Goal: Transaction & Acquisition: Purchase product/service

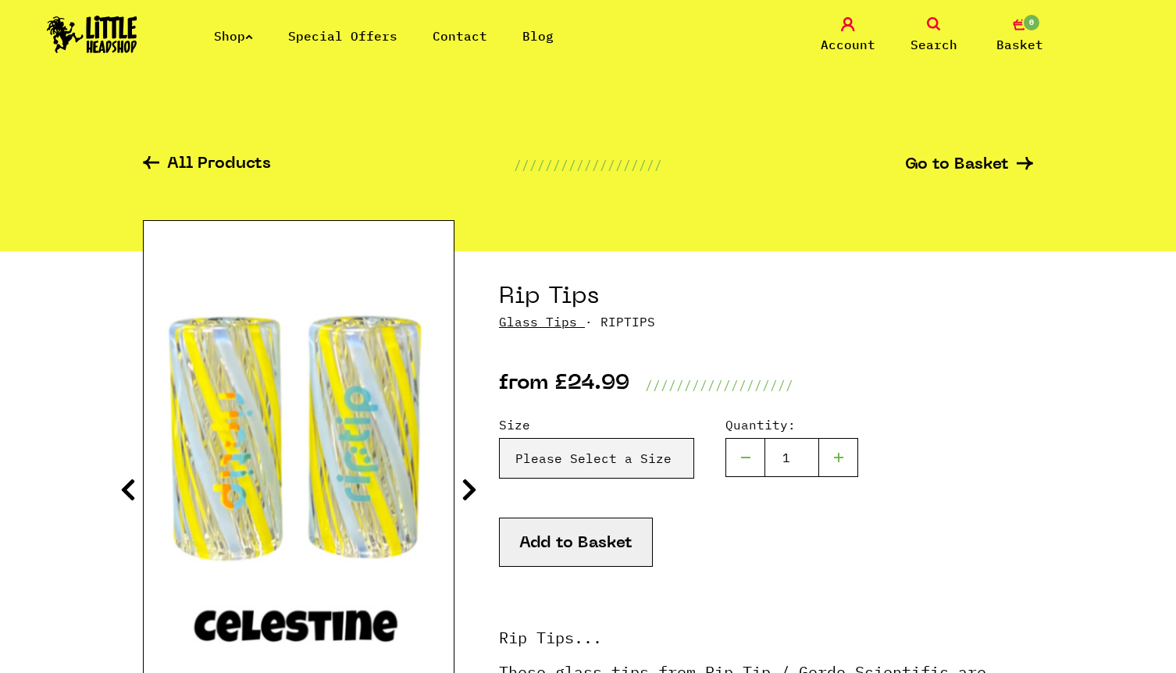
click at [229, 162] on link "All Products" at bounding box center [207, 165] width 128 height 18
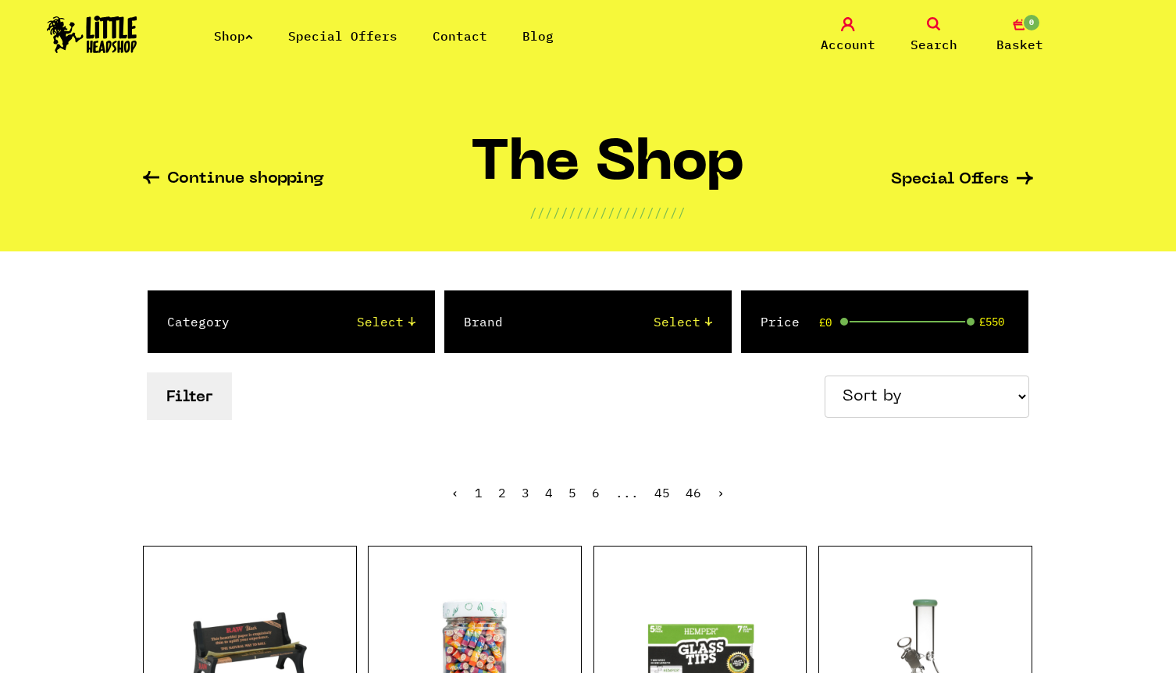
click at [712, 310] on div "Brand Select Amsterdam Glass Backwoods Basil Bush Black Leaf Blue Moon Hemp Boo…" at bounding box center [587, 322] width 287 height 62
click at [926, 29] on link "Search" at bounding box center [934, 35] width 78 height 37
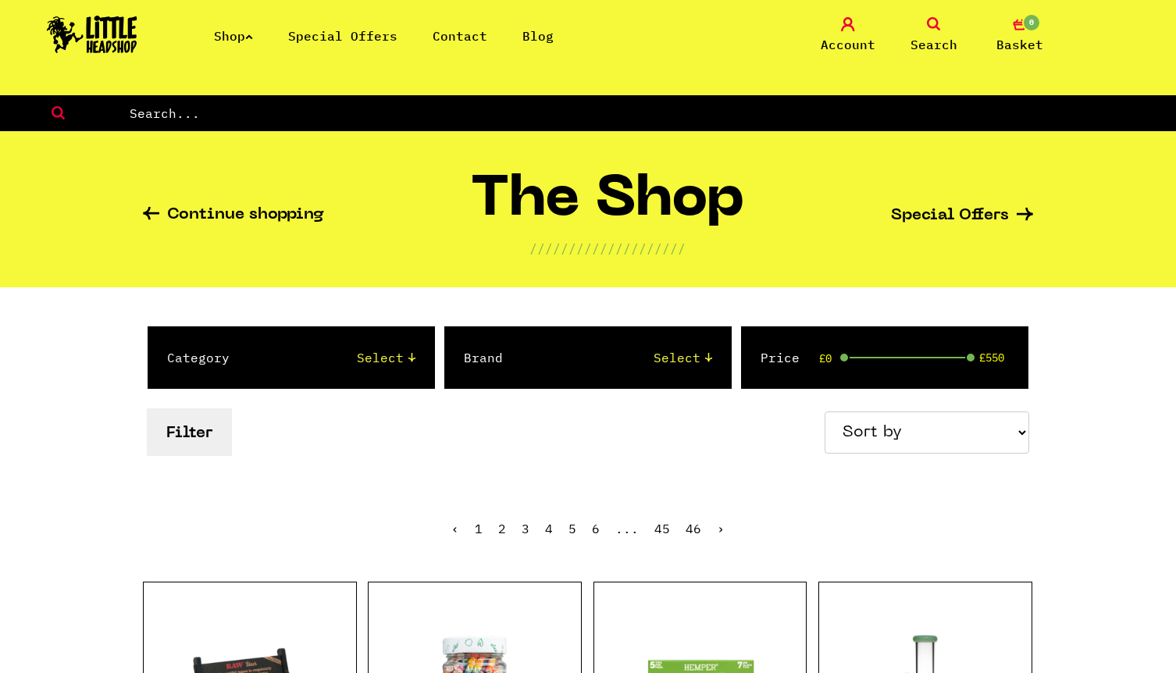
click at [280, 114] on input "text" at bounding box center [652, 113] width 1048 height 20
type input "glass tips"
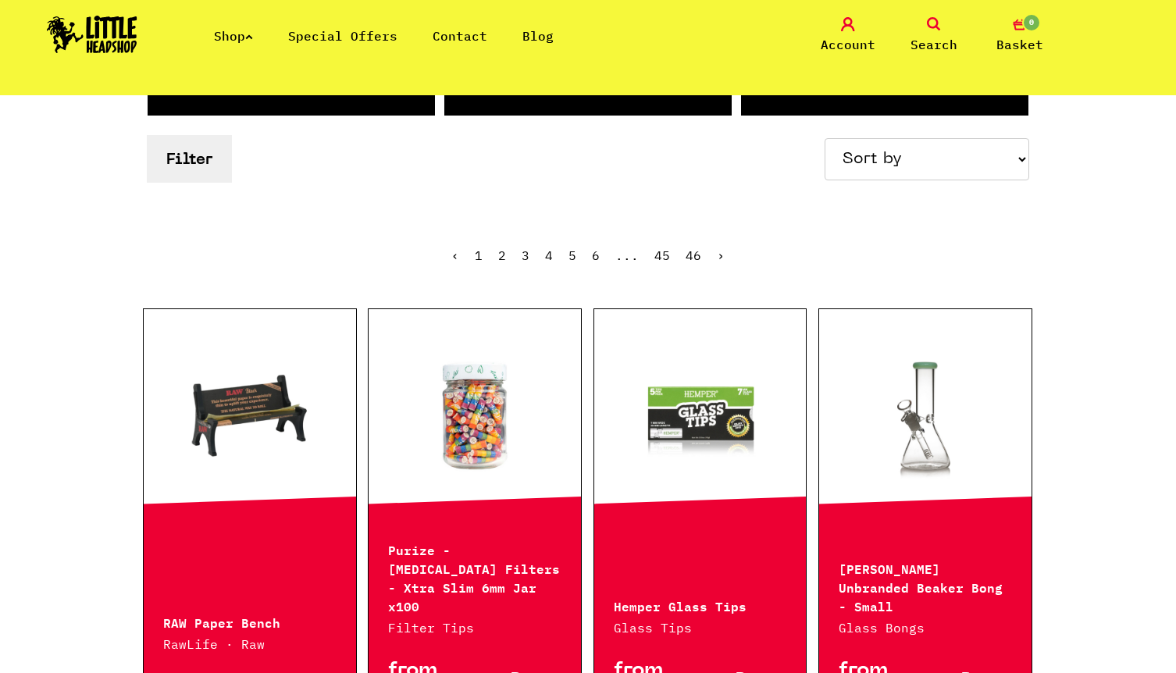
scroll to position [326, 0]
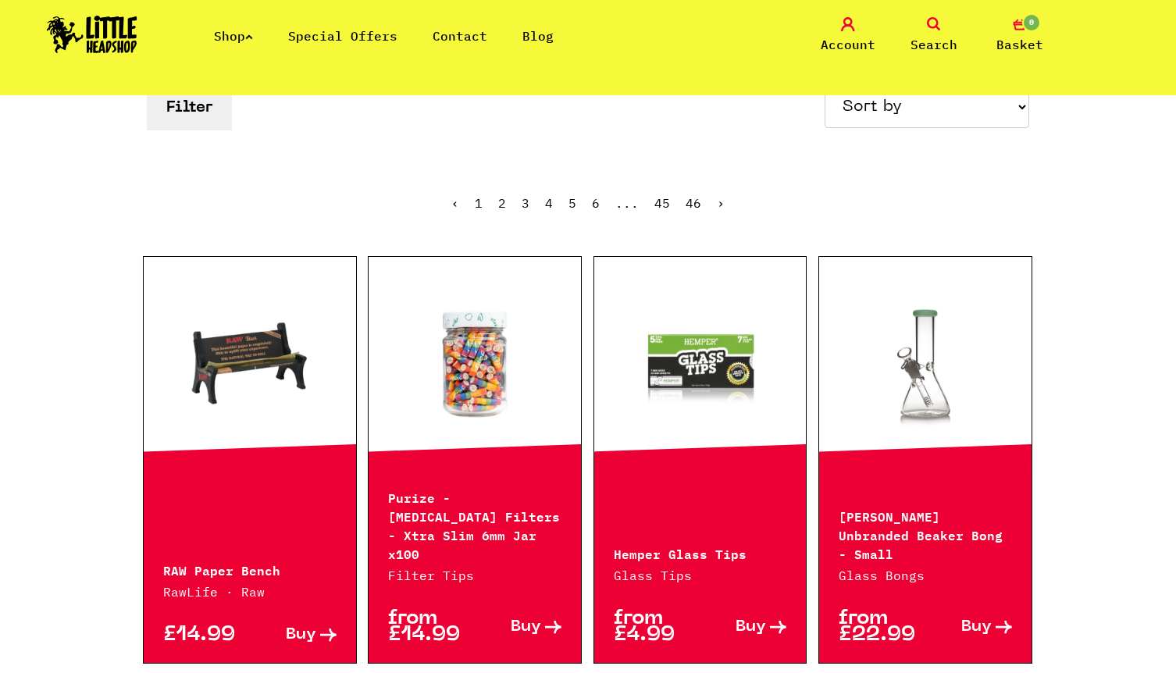
click at [726, 337] on link at bounding box center [700, 362] width 212 height 156
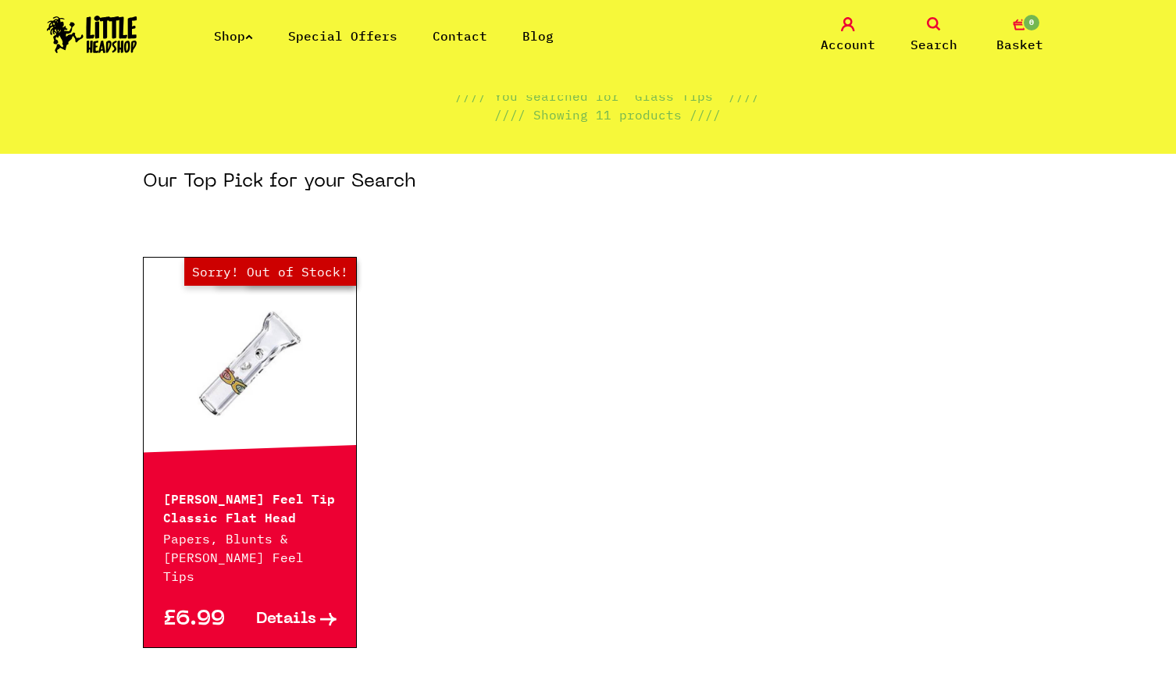
scroll to position [127, 0]
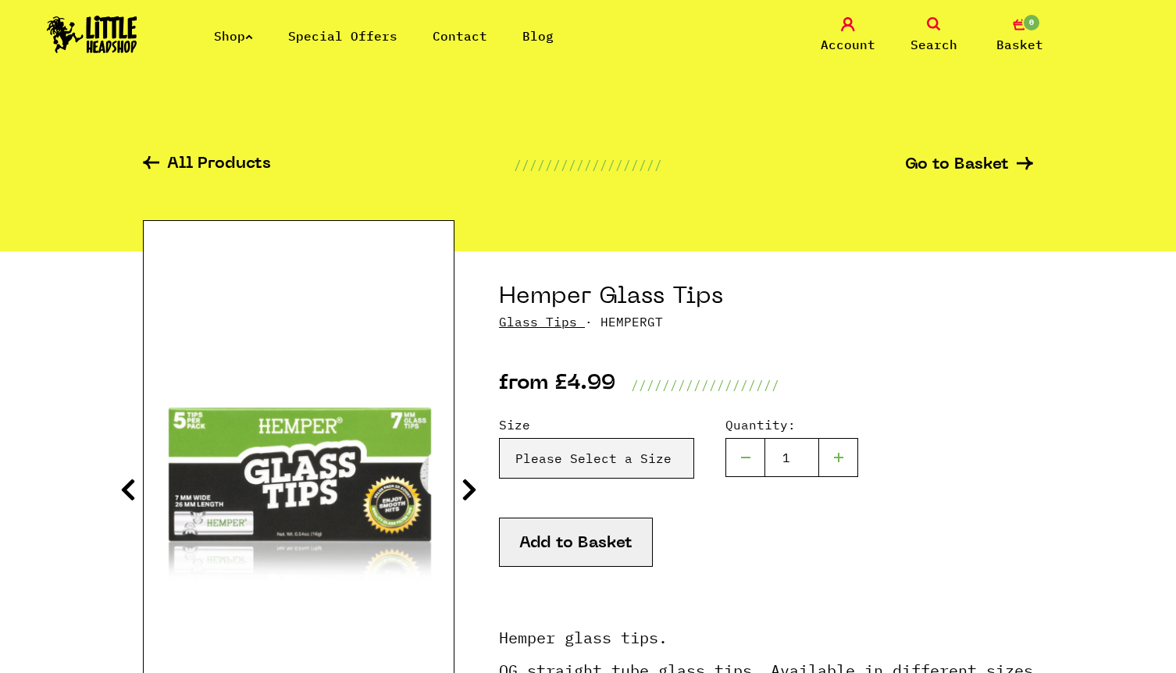
click at [467, 486] on icon at bounding box center [470, 489] width 16 height 25
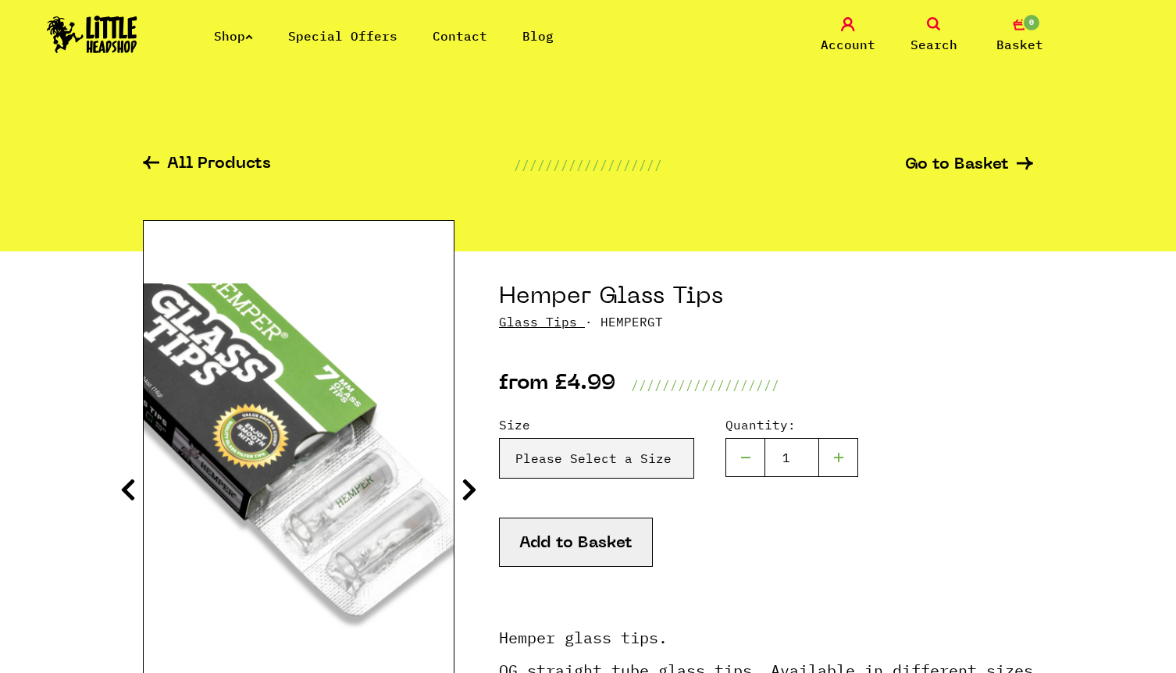
click at [467, 486] on icon at bounding box center [470, 489] width 16 height 25
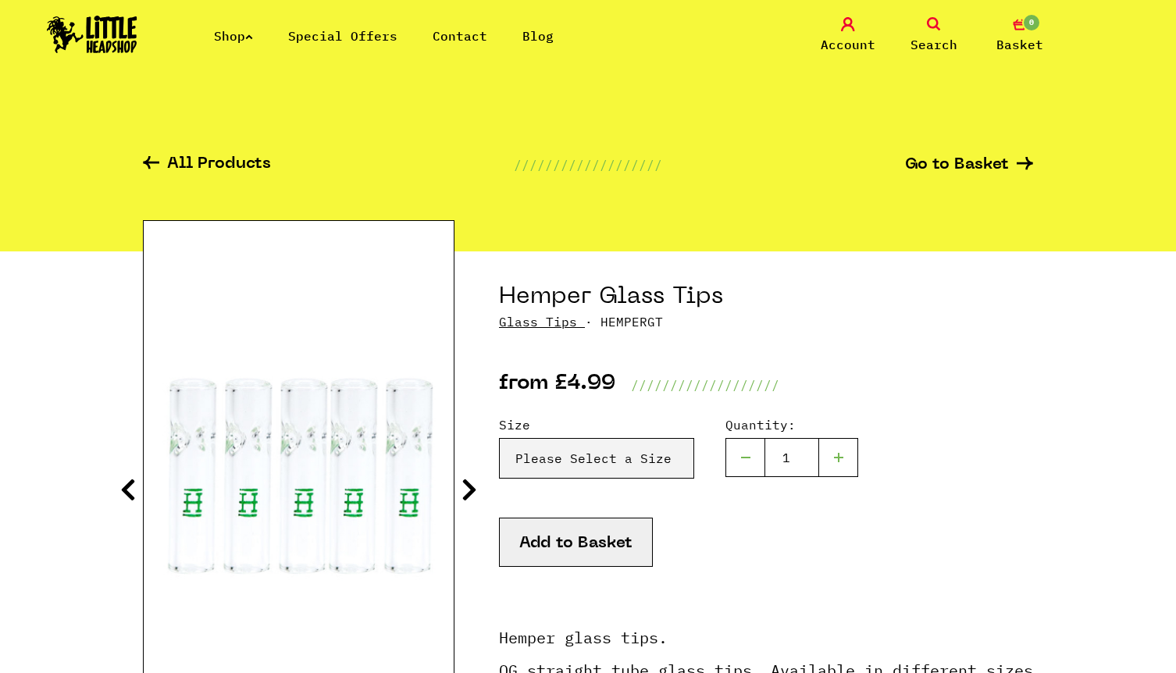
click at [467, 486] on icon at bounding box center [470, 489] width 16 height 25
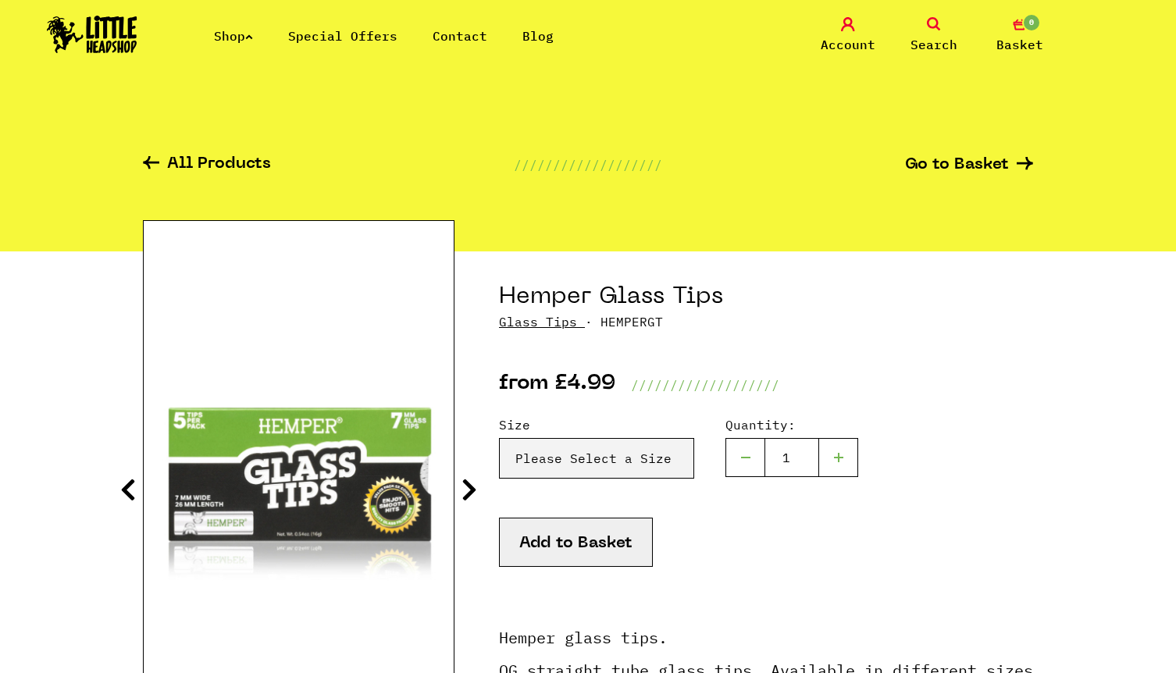
click at [467, 486] on icon at bounding box center [470, 489] width 16 height 25
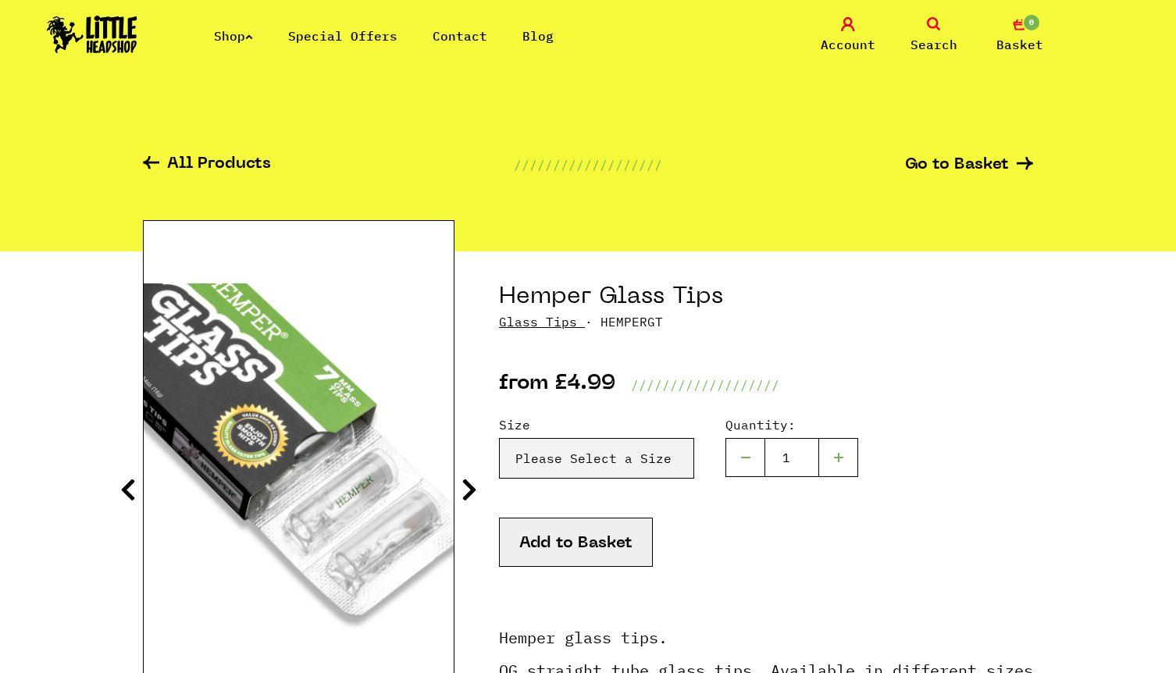
click at [467, 486] on icon at bounding box center [470, 489] width 16 height 25
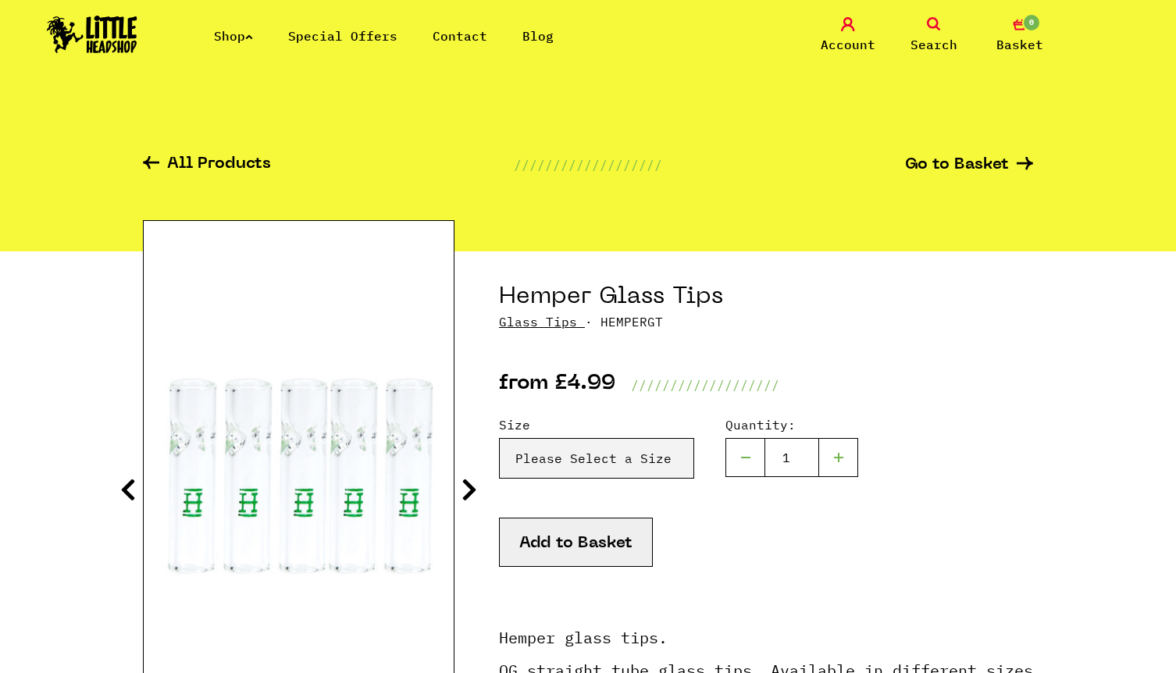
click at [467, 486] on icon at bounding box center [470, 489] width 16 height 25
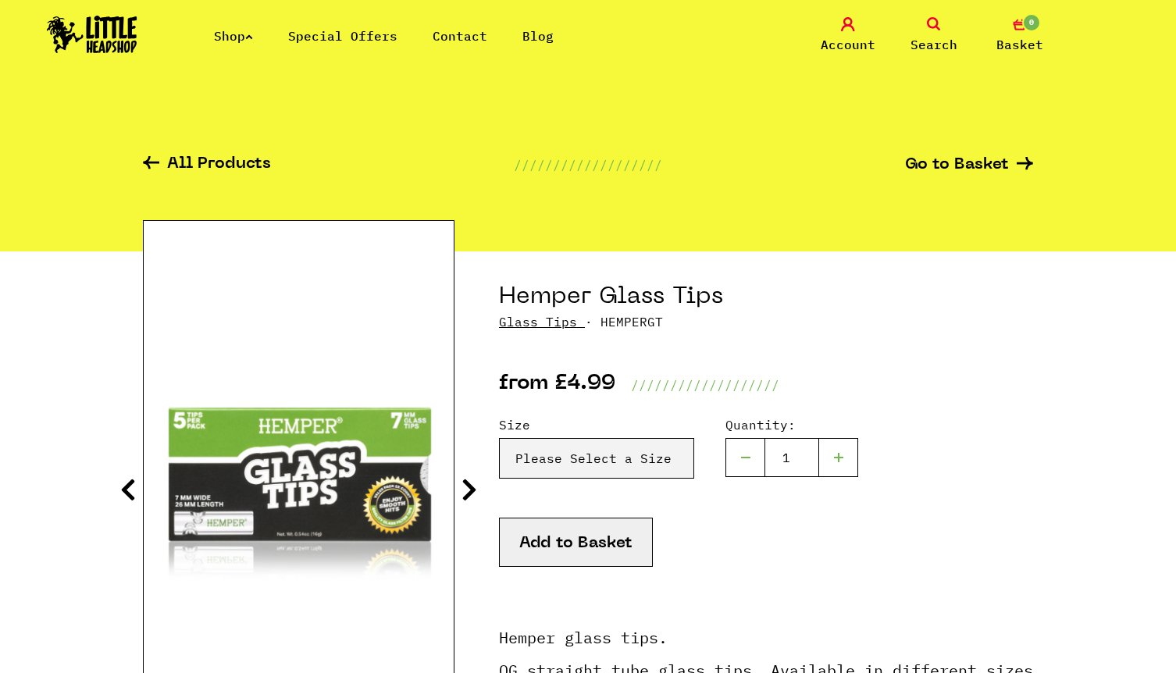
click at [467, 486] on icon at bounding box center [470, 489] width 16 height 25
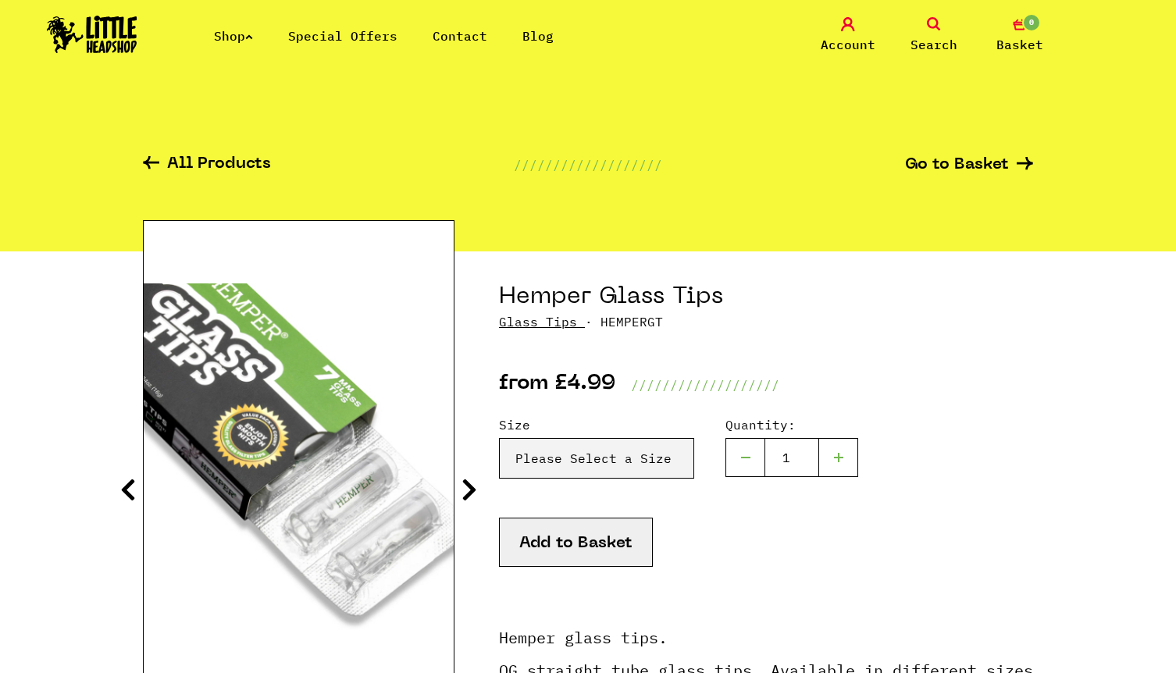
click at [467, 486] on icon at bounding box center [470, 489] width 16 height 25
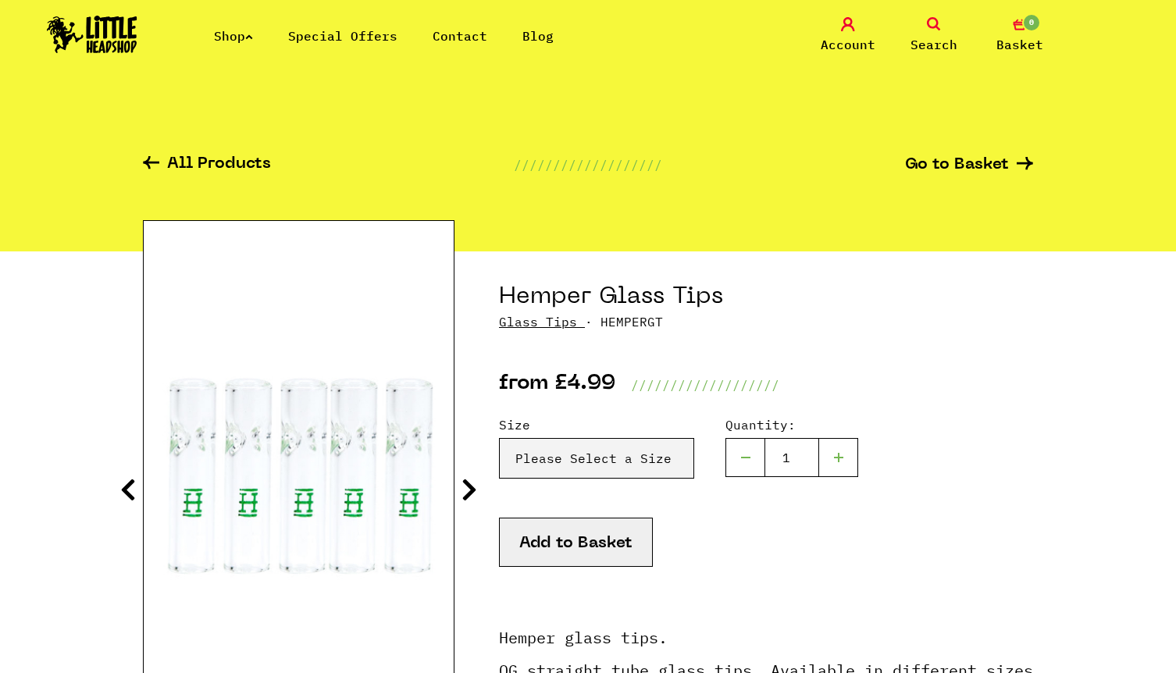
click at [467, 486] on icon at bounding box center [470, 489] width 16 height 25
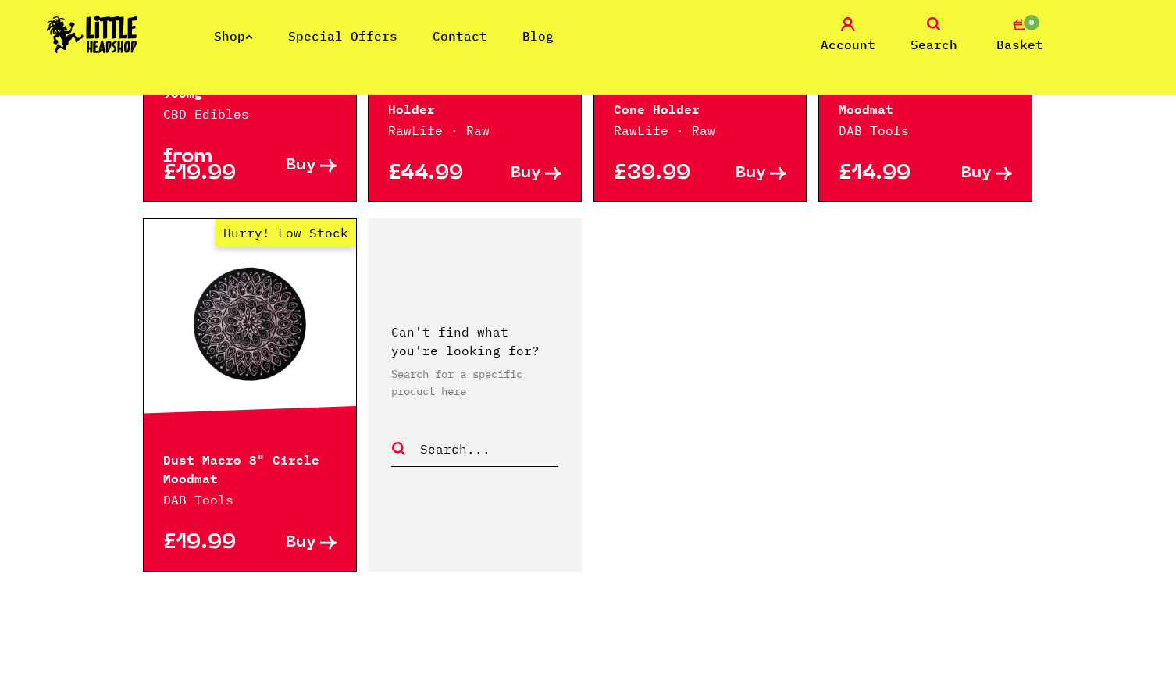
scroll to position [2356, 0]
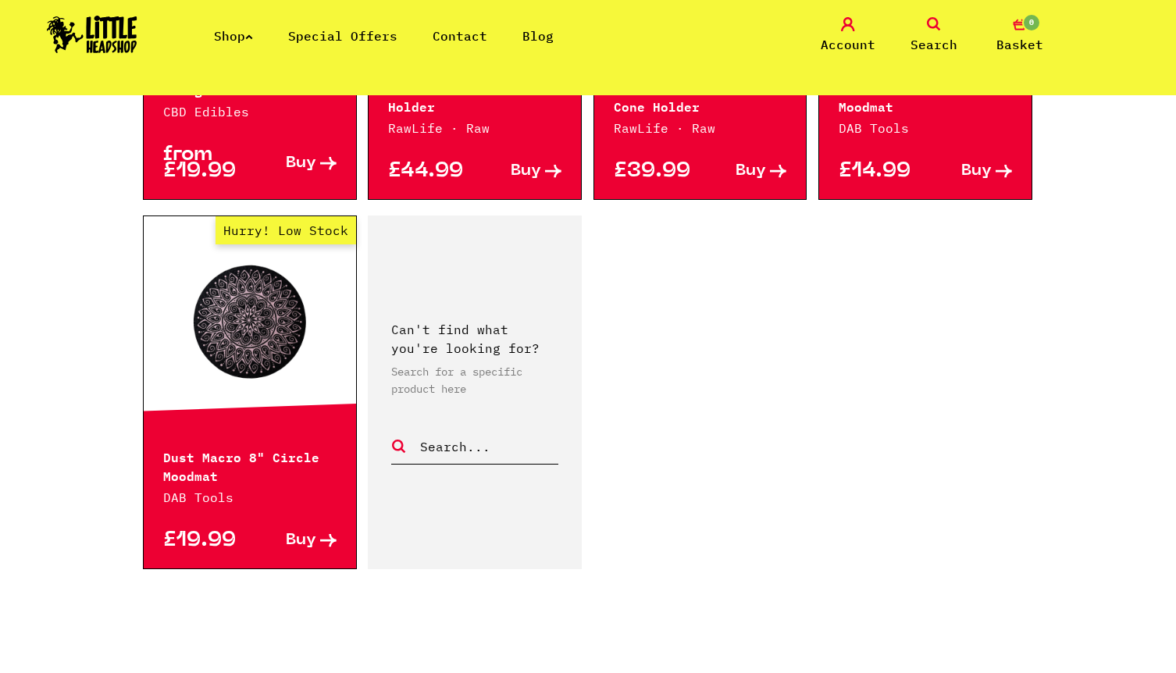
click at [500, 669] on link "2" at bounding box center [502, 677] width 8 height 16
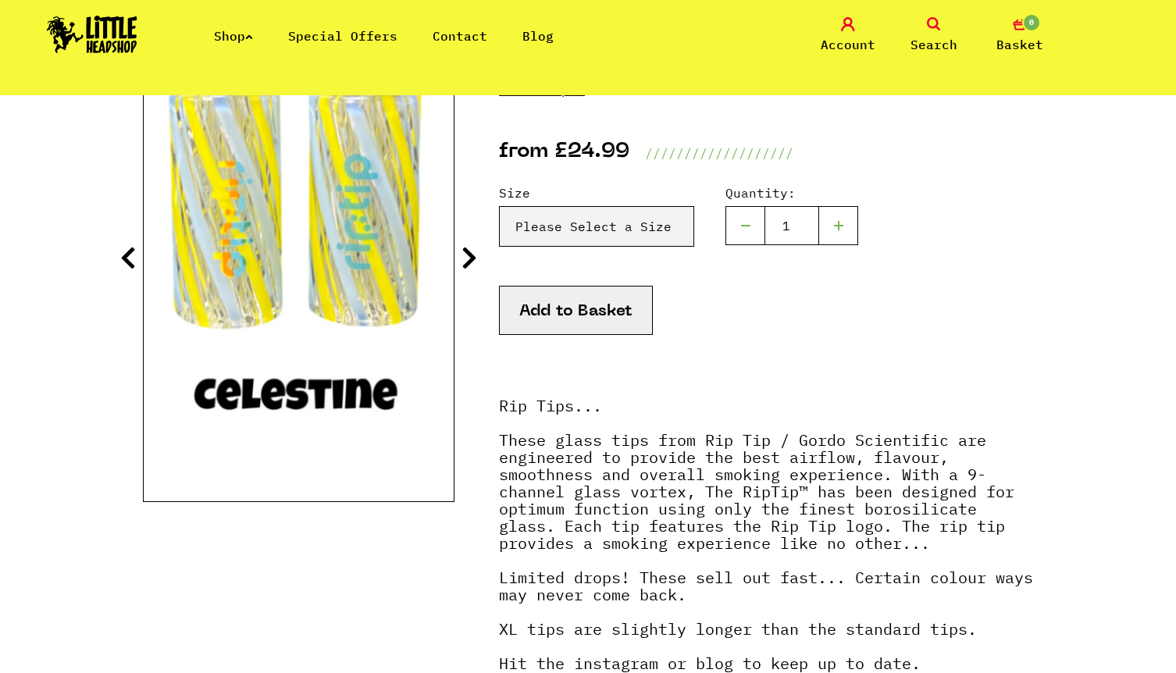
scroll to position [245, 0]
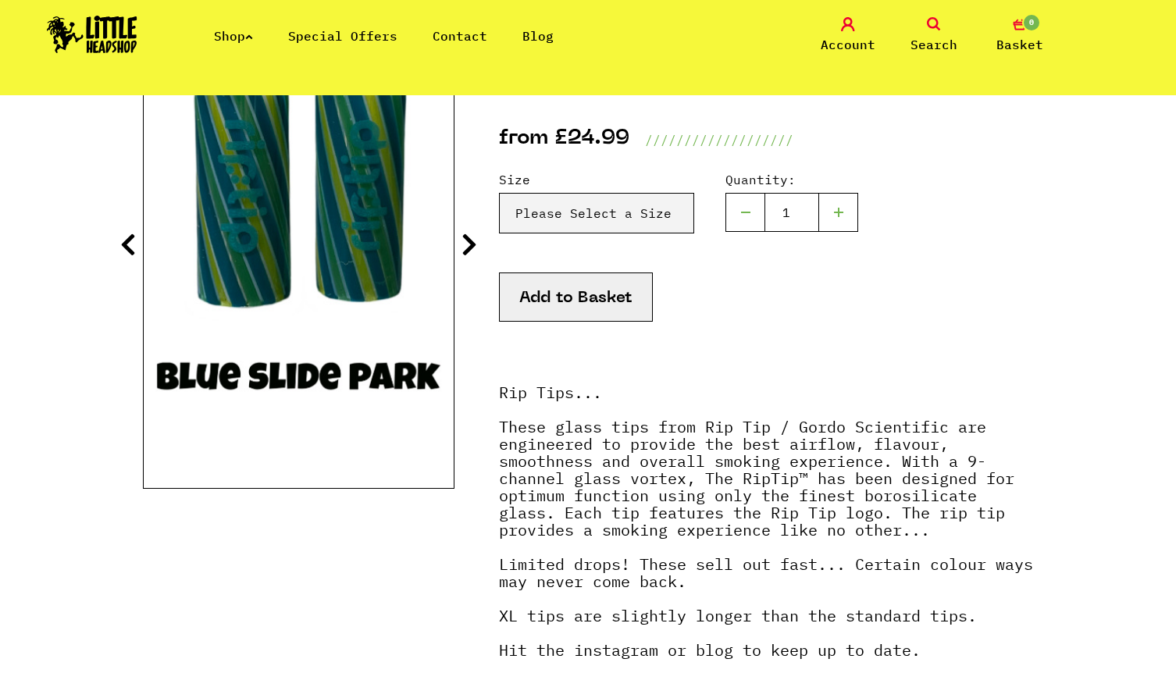
click at [465, 248] on icon at bounding box center [470, 244] width 16 height 25
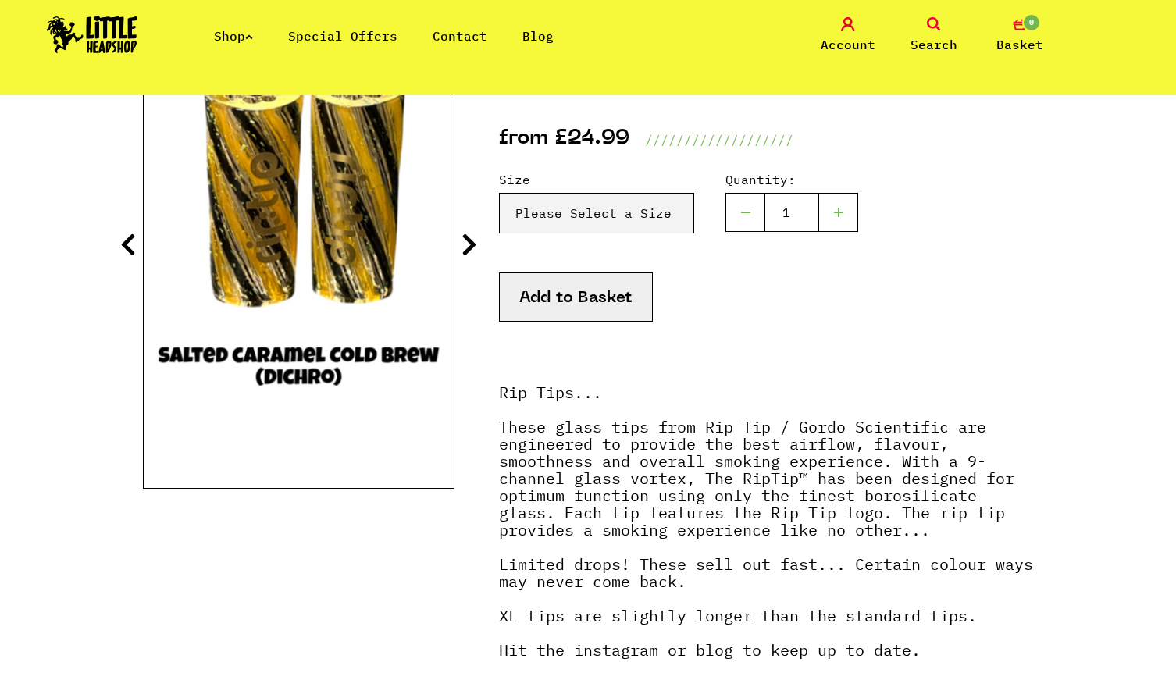
click at [465, 248] on icon at bounding box center [470, 244] width 16 height 25
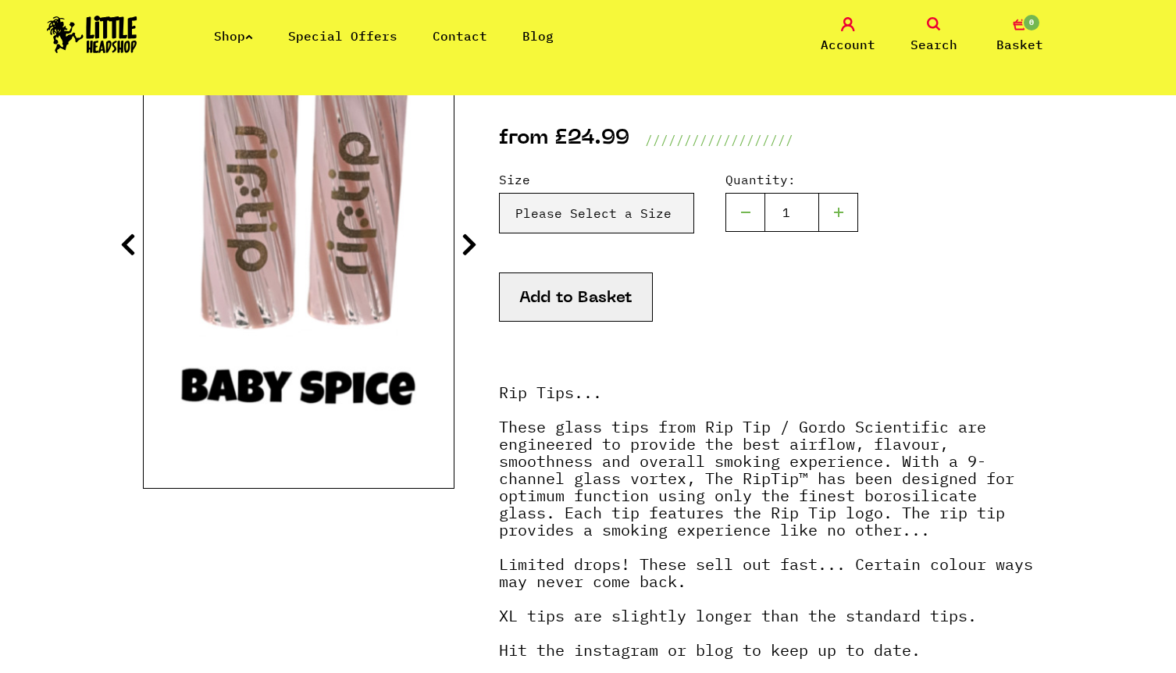
click at [465, 248] on icon at bounding box center [470, 244] width 16 height 25
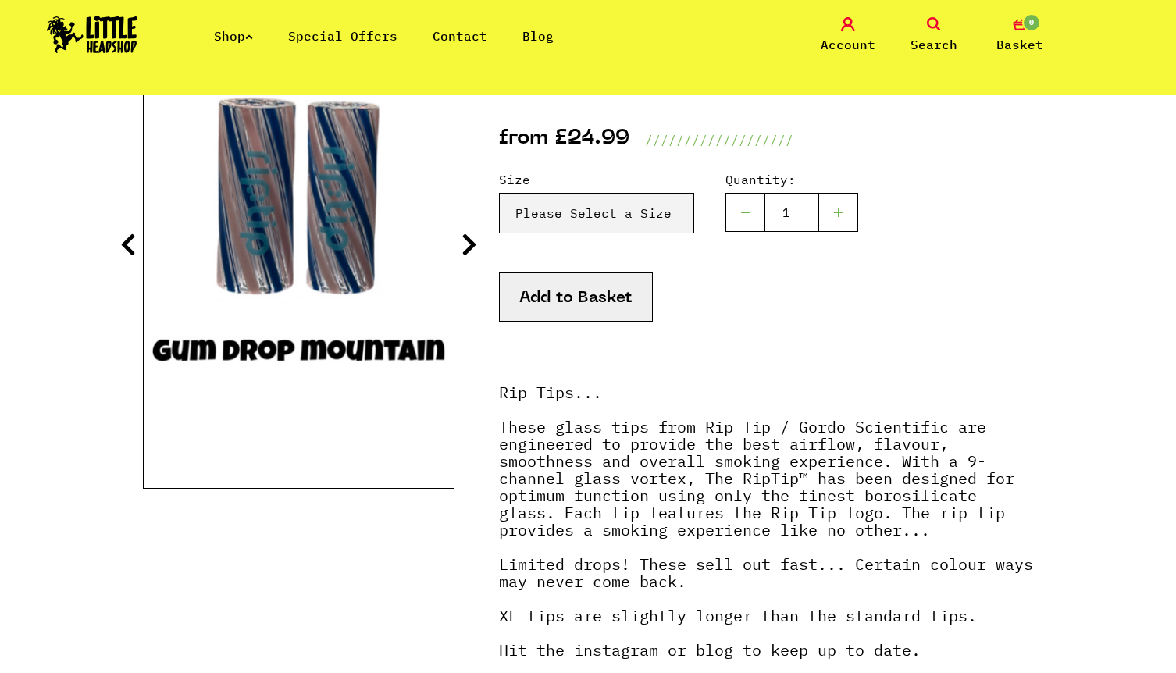
click at [465, 248] on icon at bounding box center [470, 244] width 16 height 25
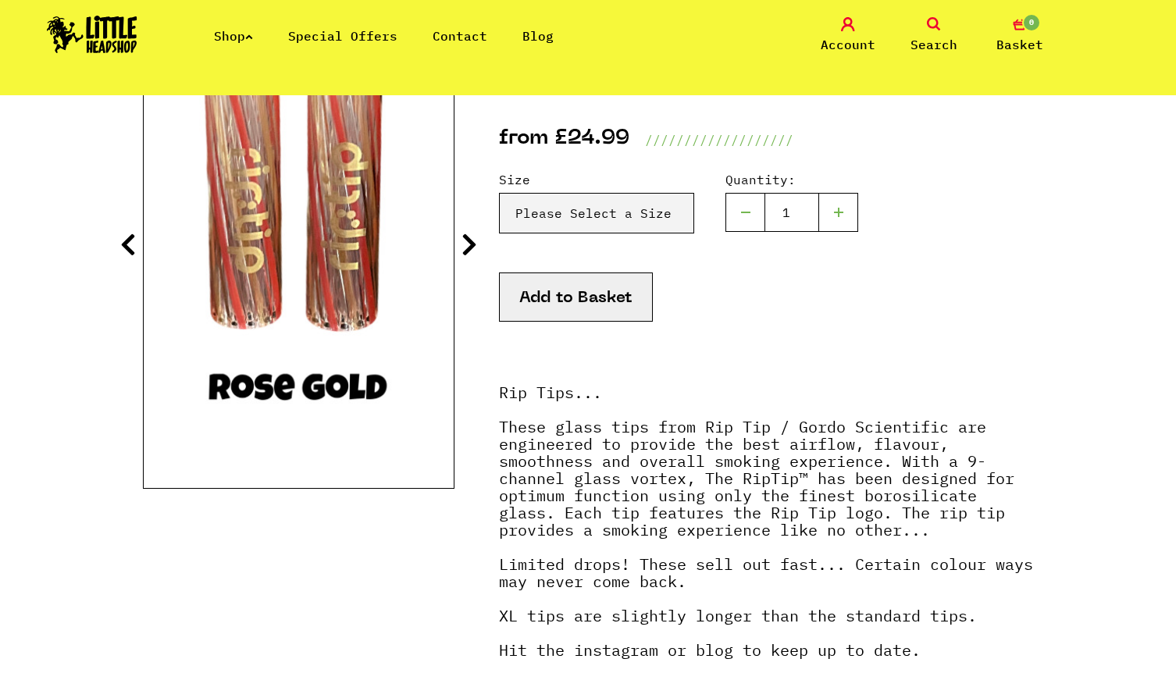
click at [465, 248] on icon at bounding box center [470, 244] width 16 height 25
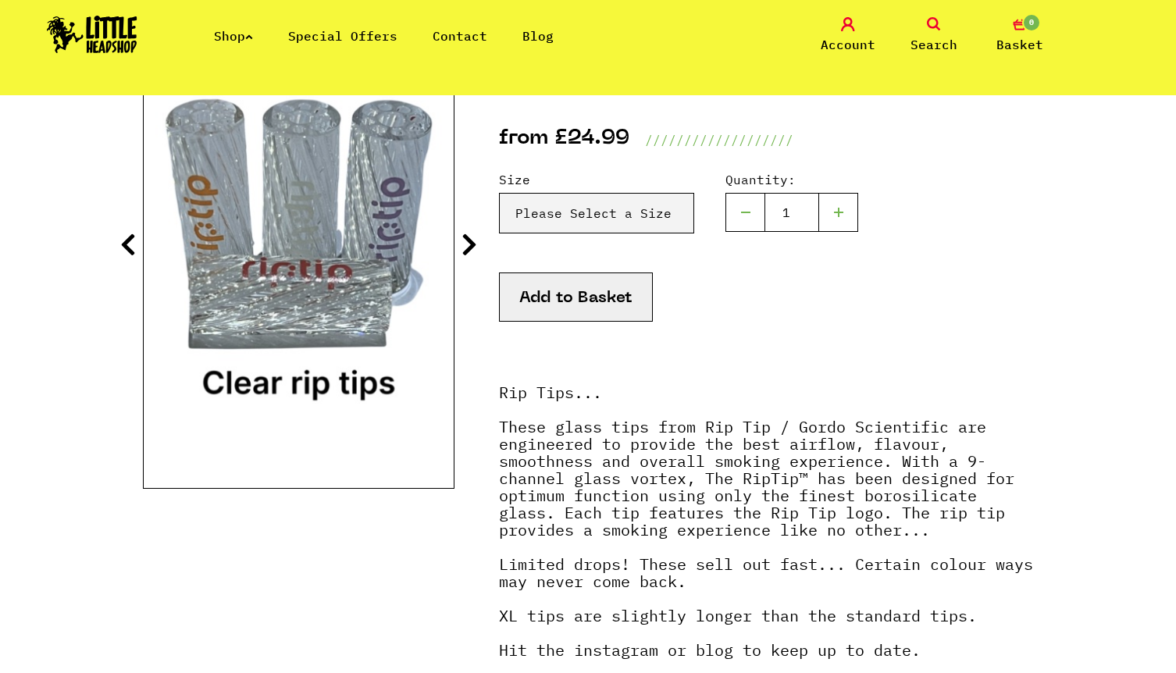
click at [465, 248] on icon at bounding box center [470, 244] width 16 height 25
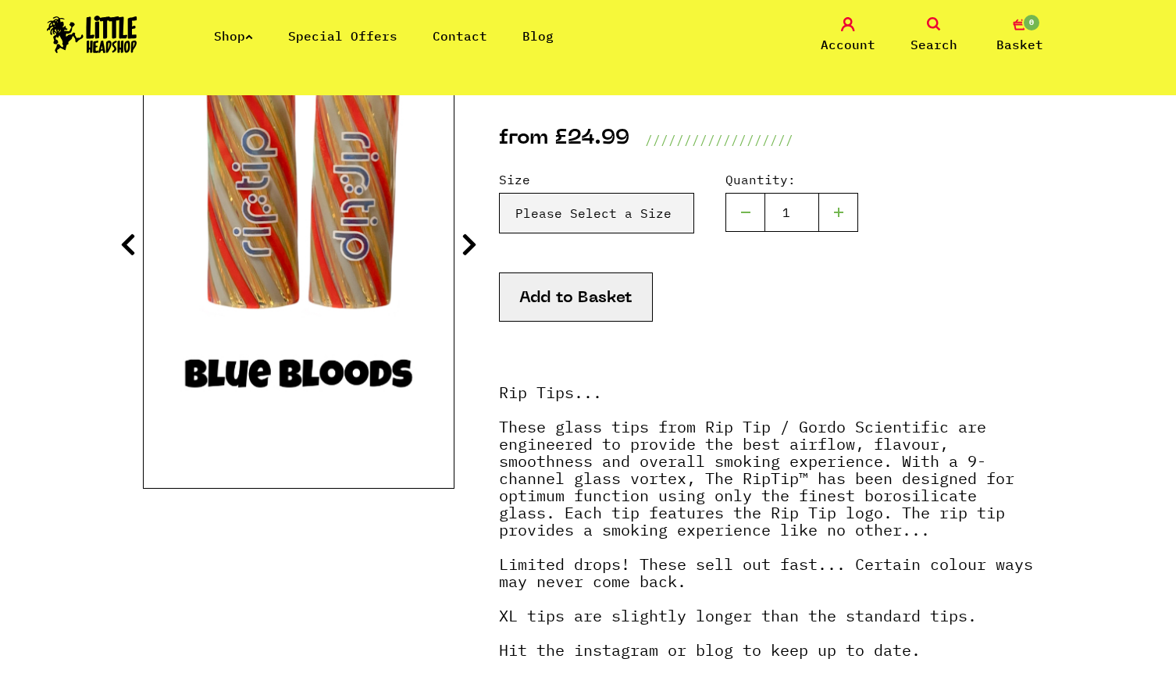
click at [465, 248] on icon at bounding box center [470, 244] width 16 height 25
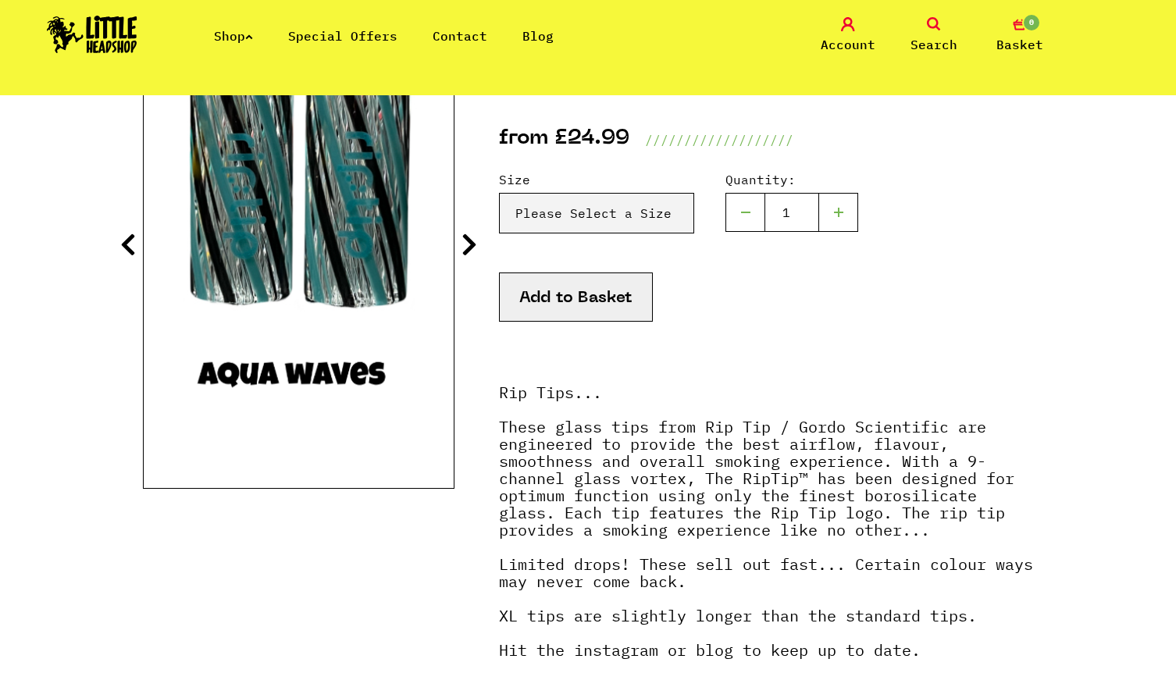
click at [465, 248] on icon at bounding box center [470, 244] width 16 height 25
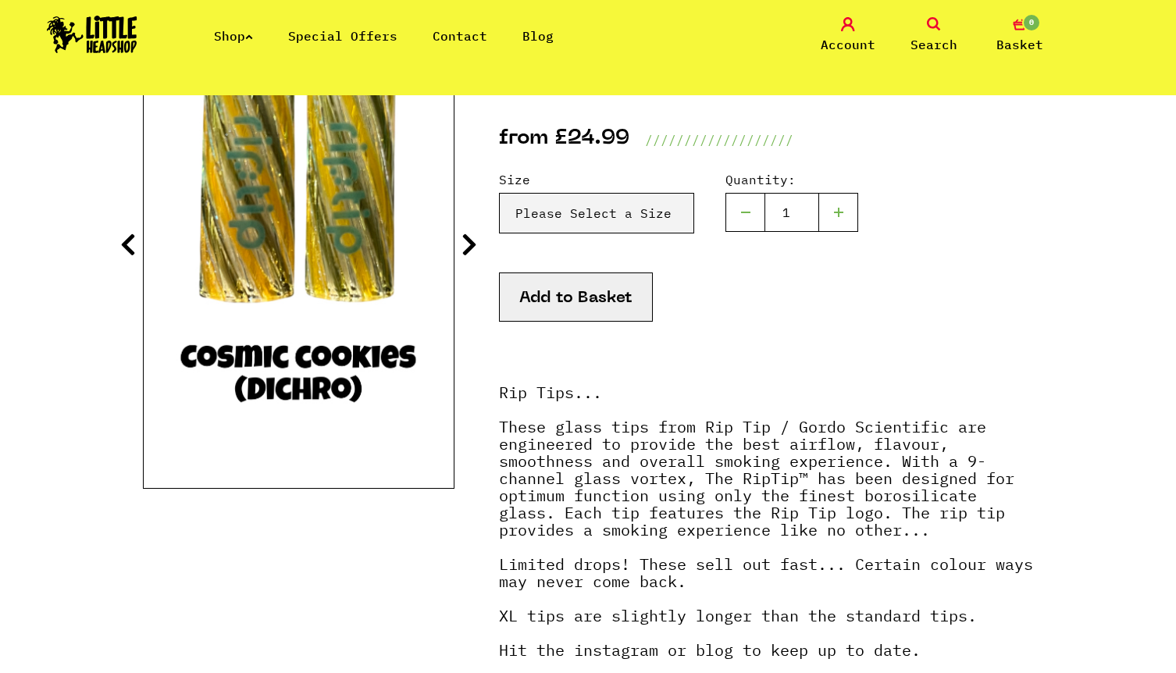
click at [465, 248] on icon at bounding box center [470, 244] width 16 height 25
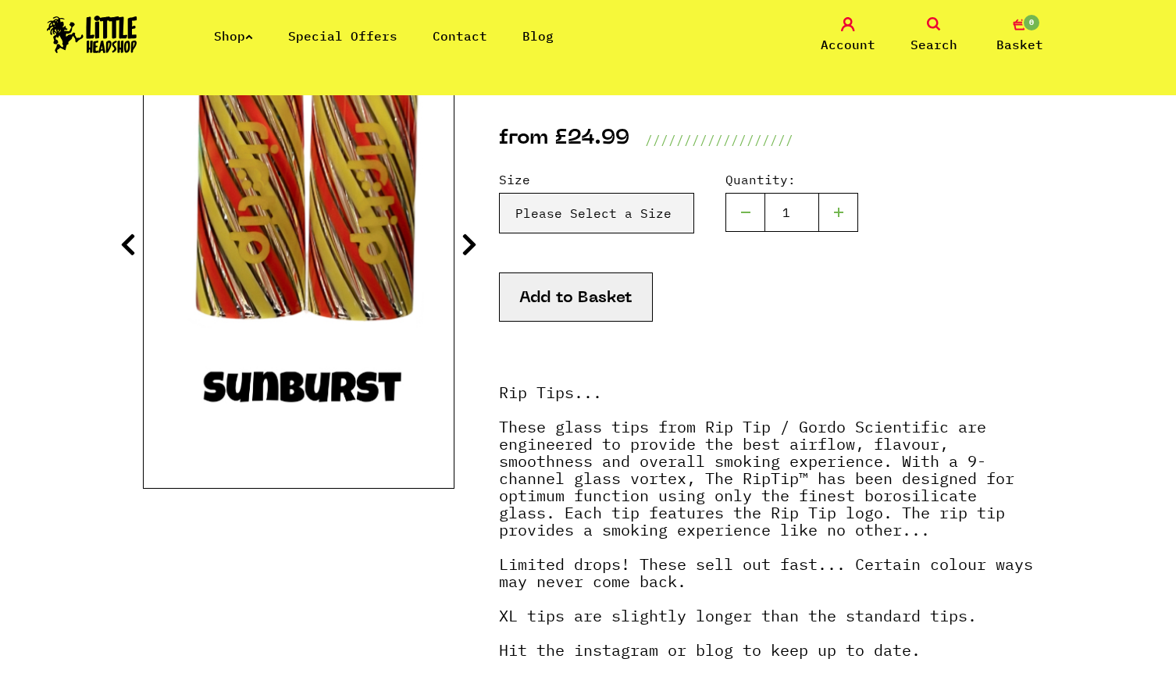
click at [465, 248] on icon at bounding box center [470, 244] width 16 height 25
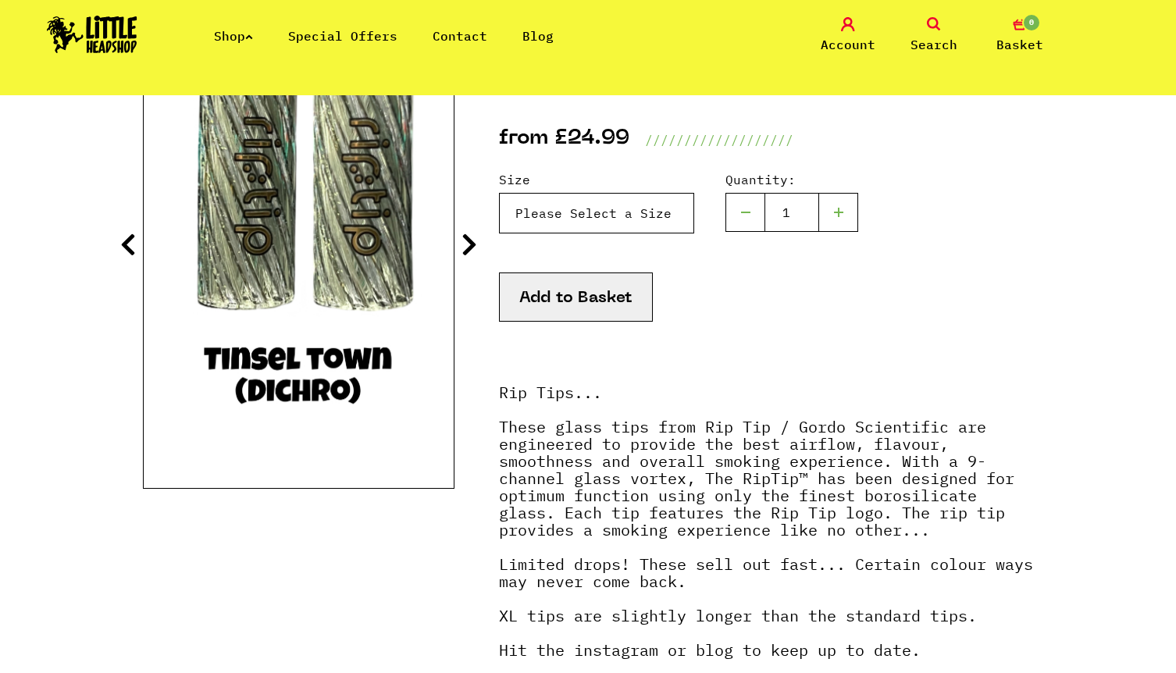
select select "1914"
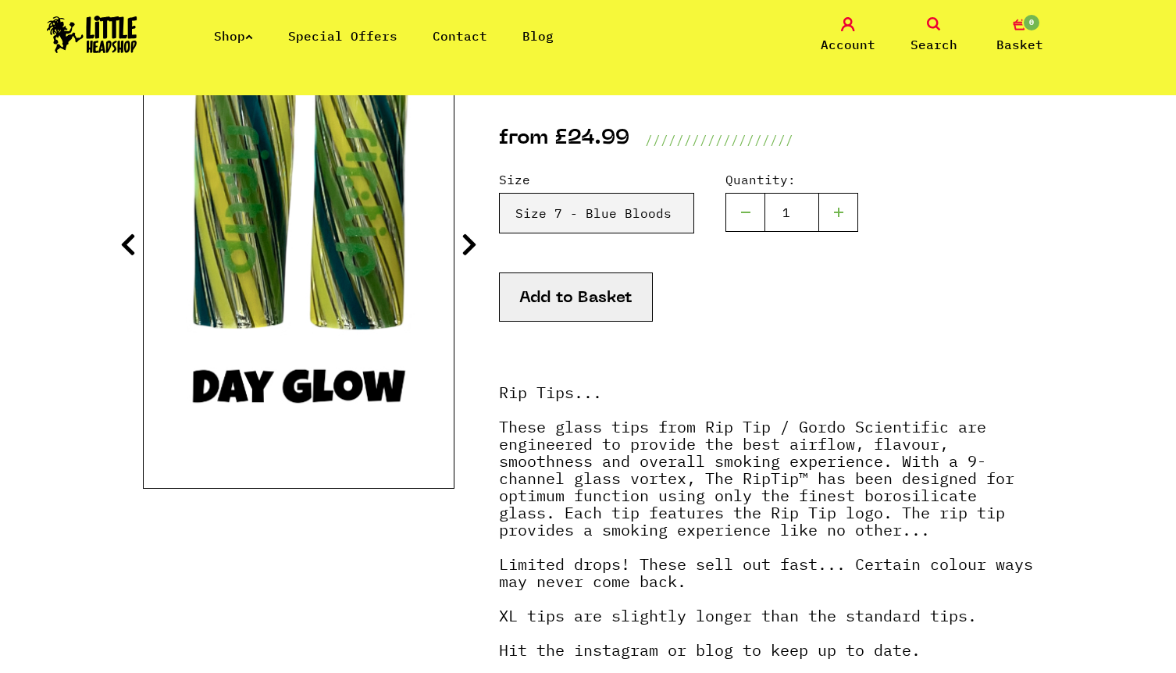
click at [464, 242] on icon at bounding box center [470, 244] width 16 height 25
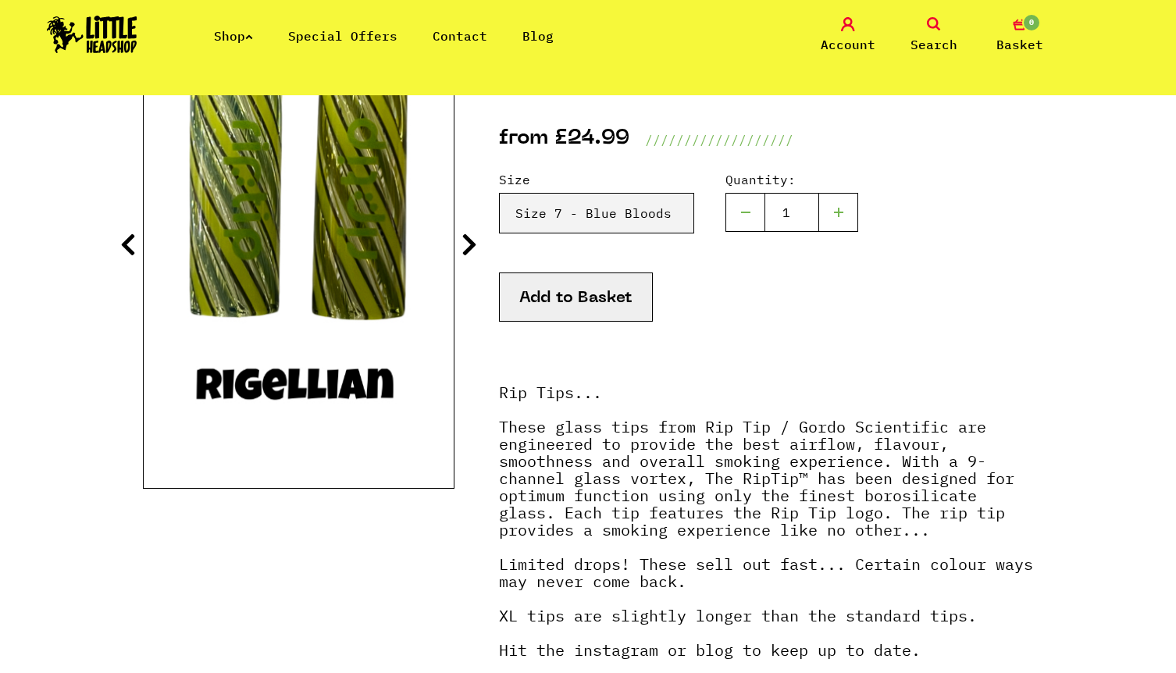
click at [464, 242] on icon at bounding box center [470, 244] width 16 height 25
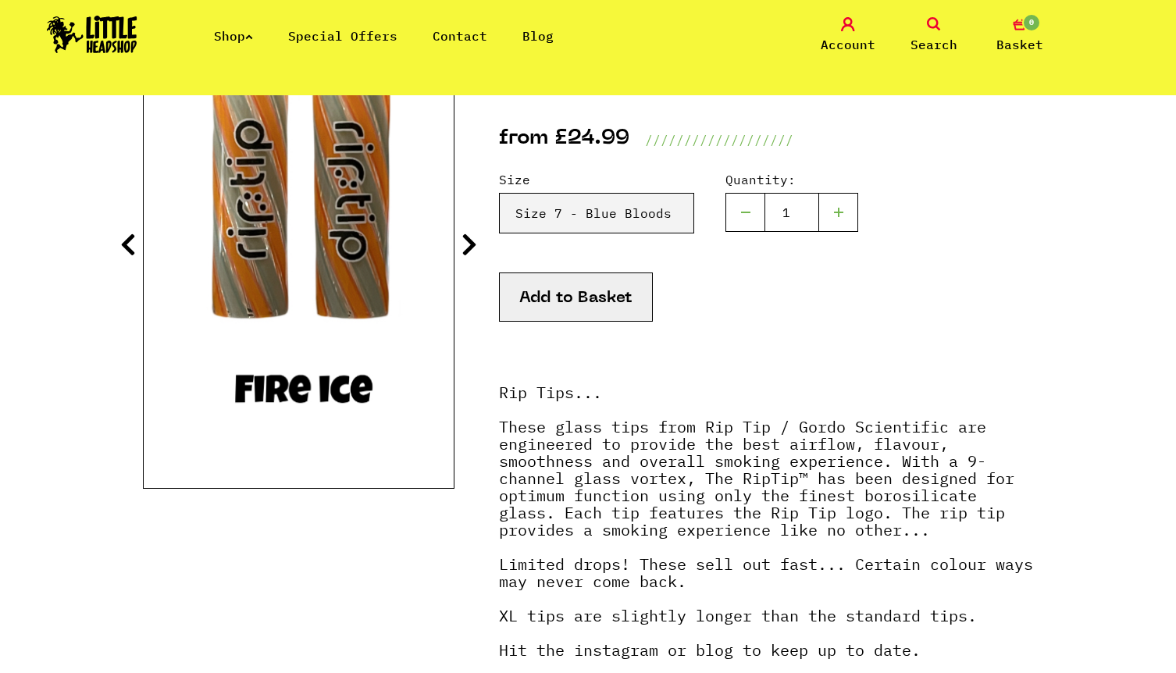
click at [464, 242] on icon at bounding box center [470, 244] width 16 height 25
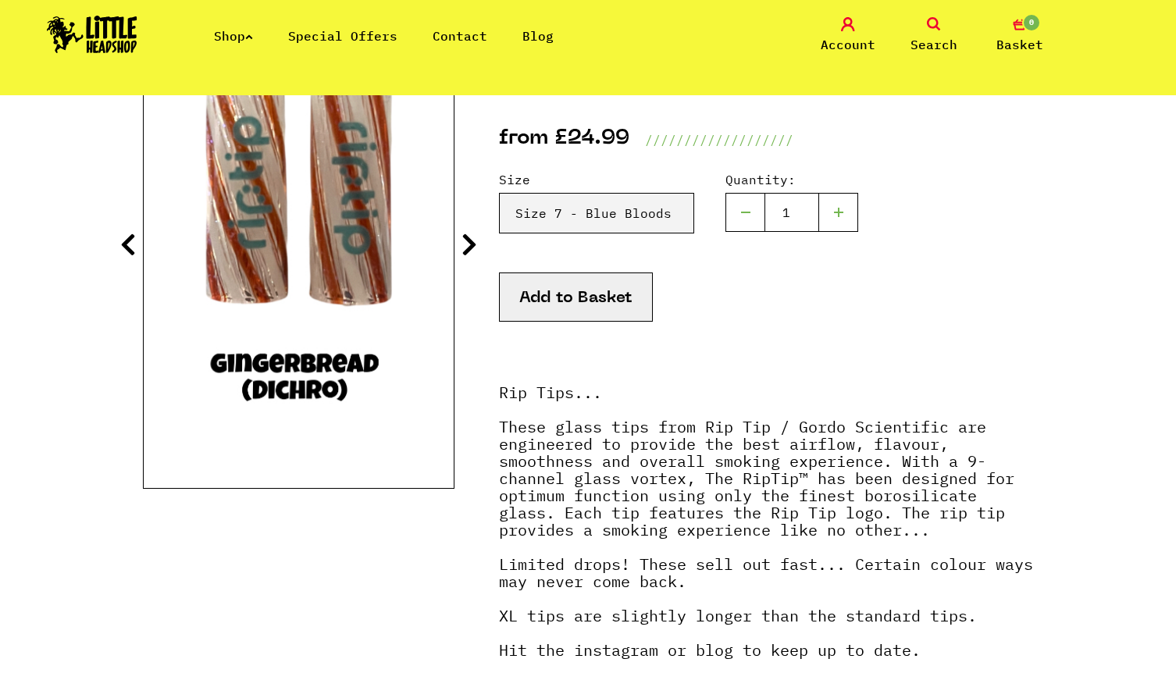
click at [464, 242] on icon at bounding box center [470, 244] width 16 height 25
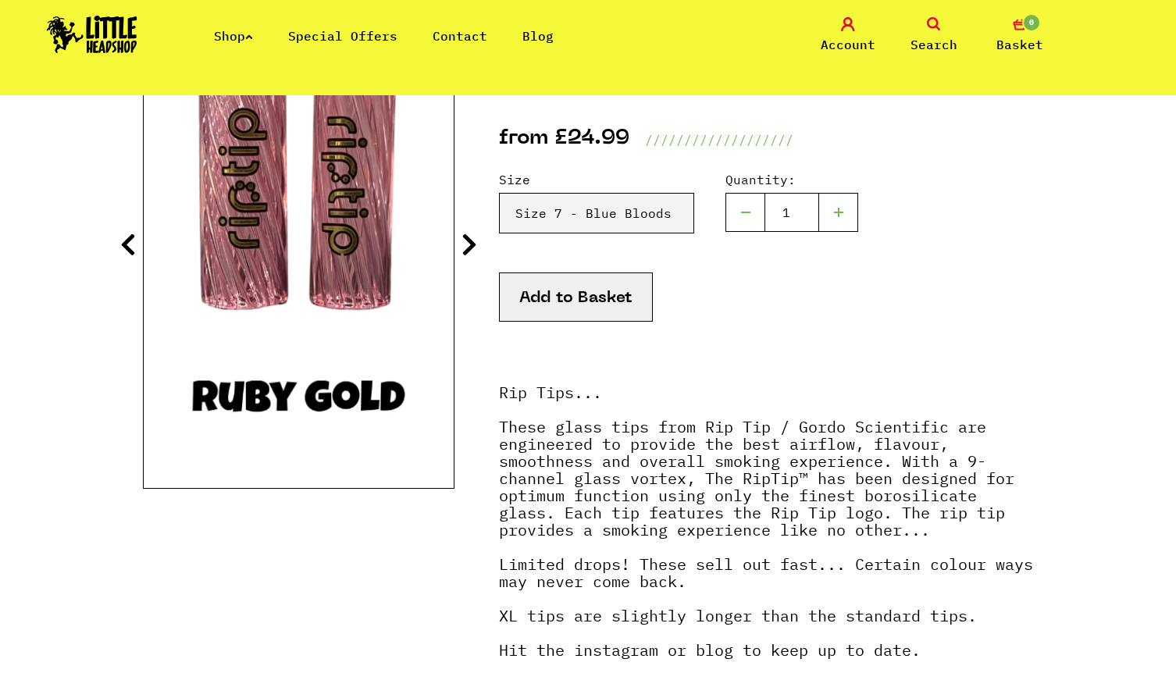
click at [464, 242] on icon at bounding box center [470, 244] width 16 height 25
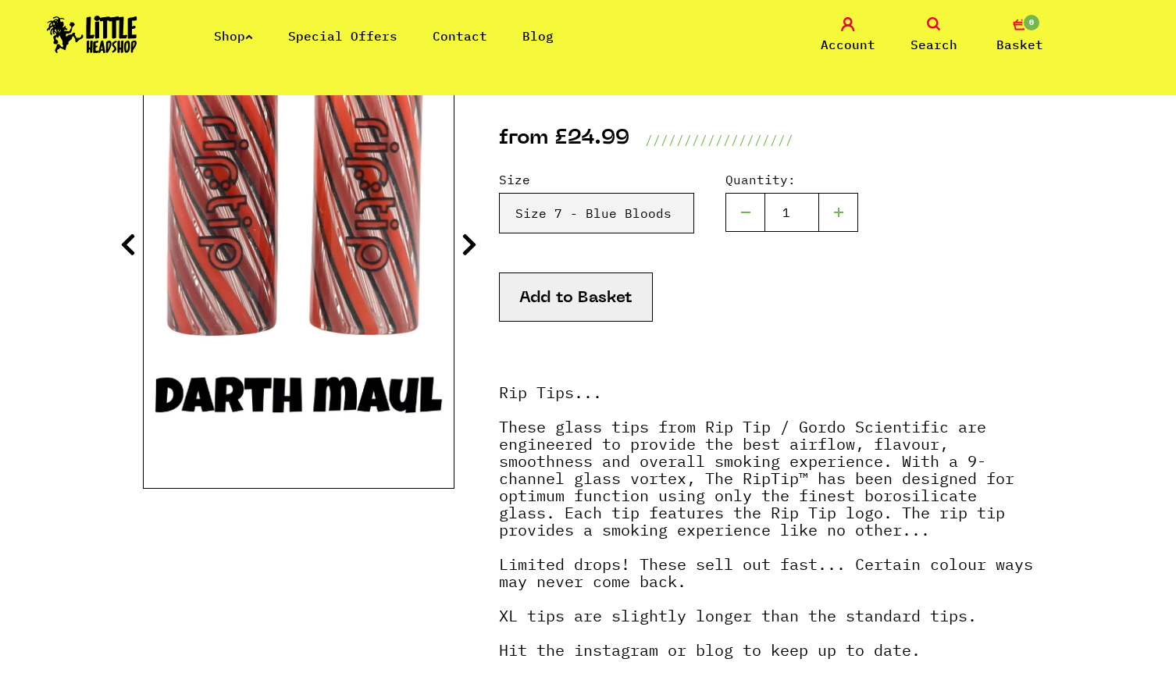
click at [464, 242] on icon at bounding box center [470, 244] width 16 height 25
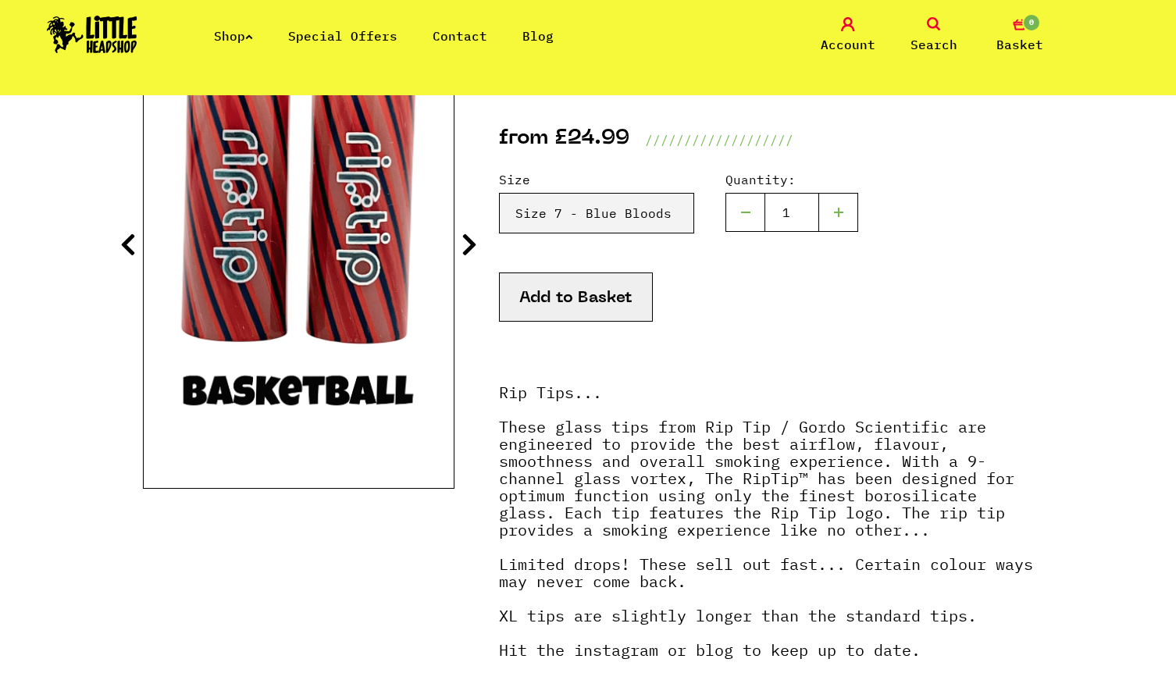
click at [464, 242] on icon at bounding box center [470, 244] width 16 height 25
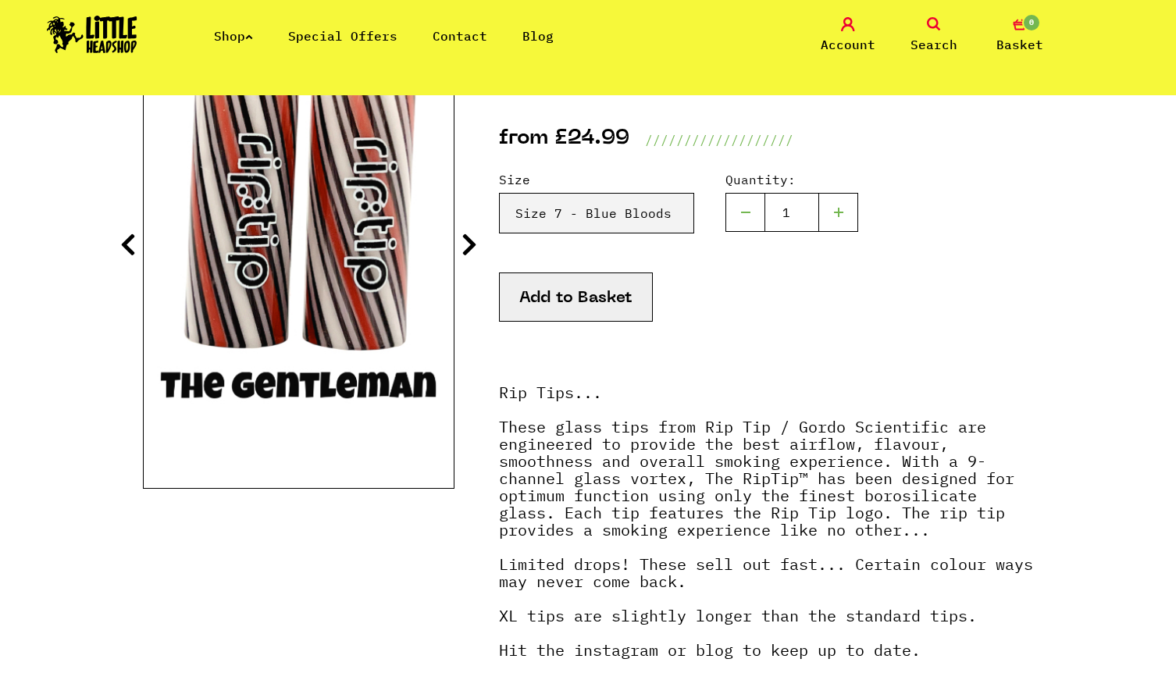
click at [464, 242] on icon at bounding box center [470, 244] width 16 height 25
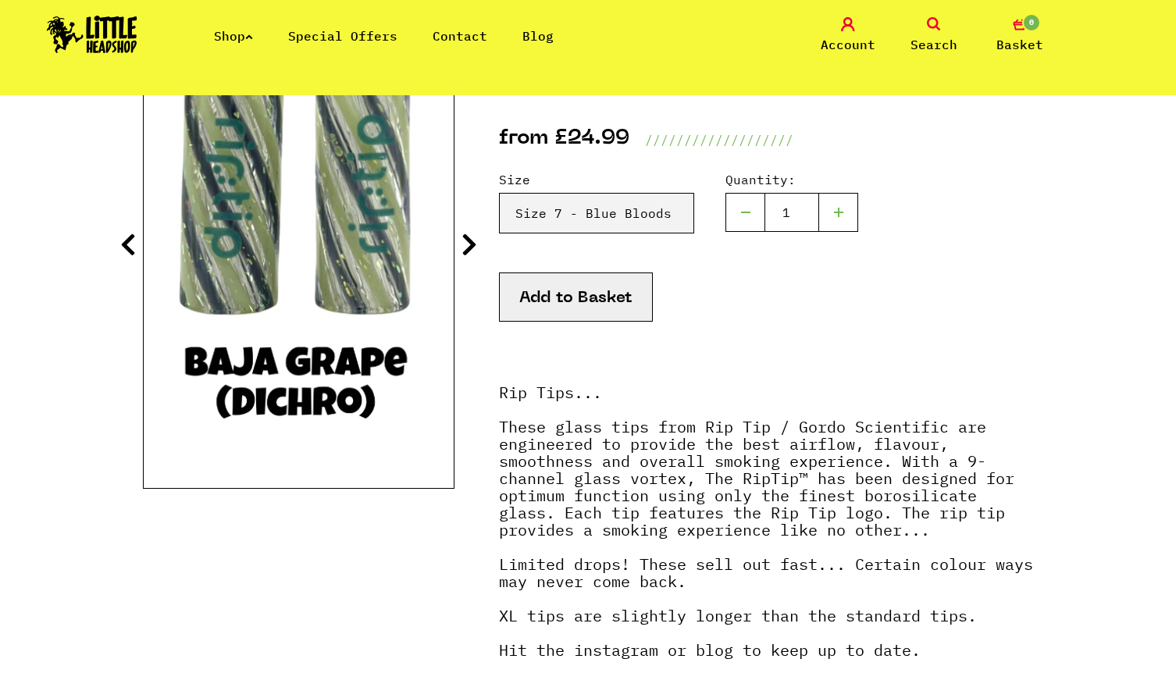
click at [464, 242] on icon at bounding box center [470, 244] width 16 height 25
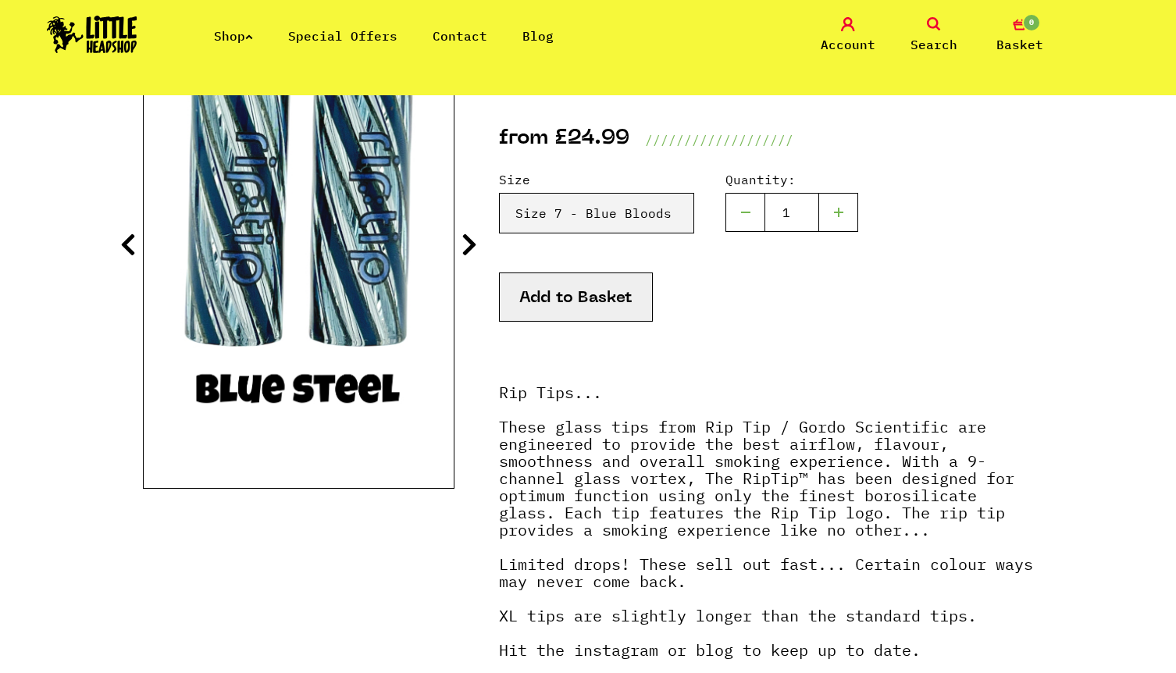
click at [464, 242] on icon at bounding box center [470, 244] width 16 height 25
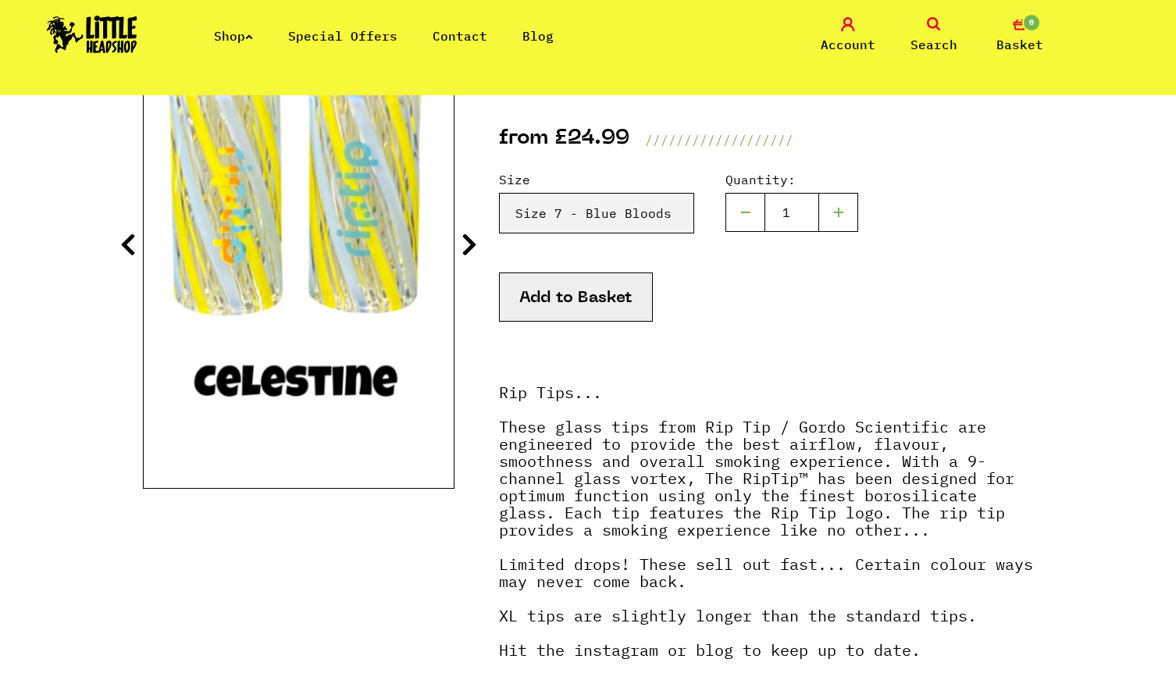
click at [464, 242] on icon at bounding box center [470, 244] width 16 height 25
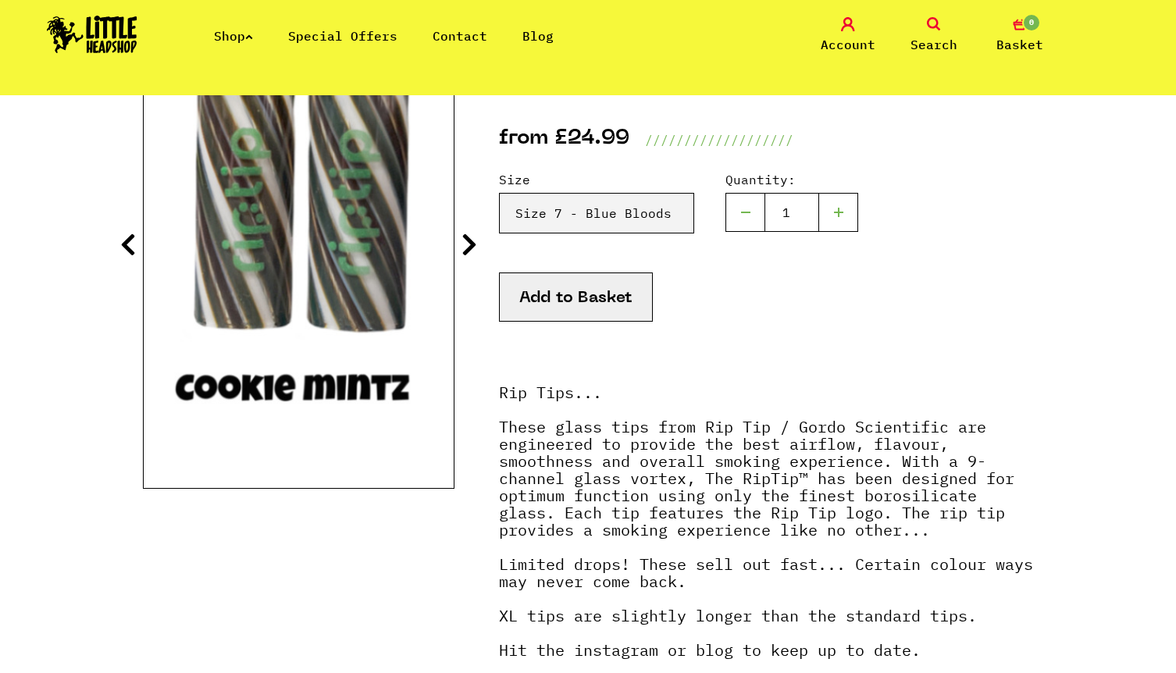
click at [464, 242] on icon at bounding box center [470, 244] width 16 height 25
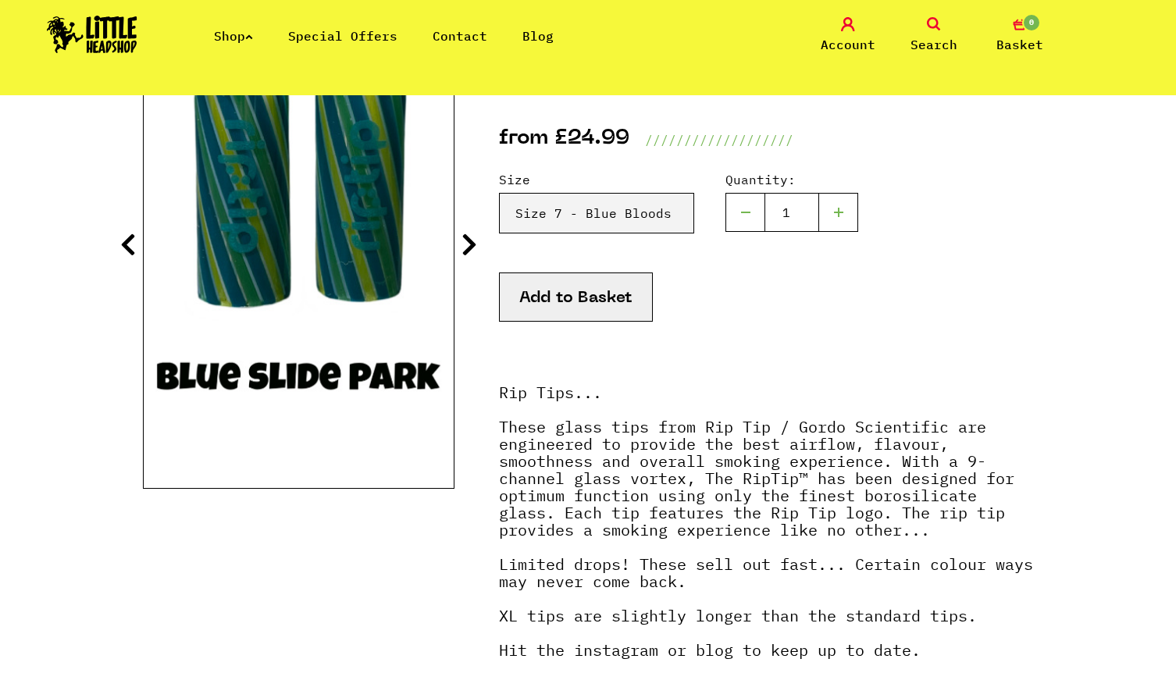
click at [464, 242] on icon at bounding box center [470, 244] width 16 height 25
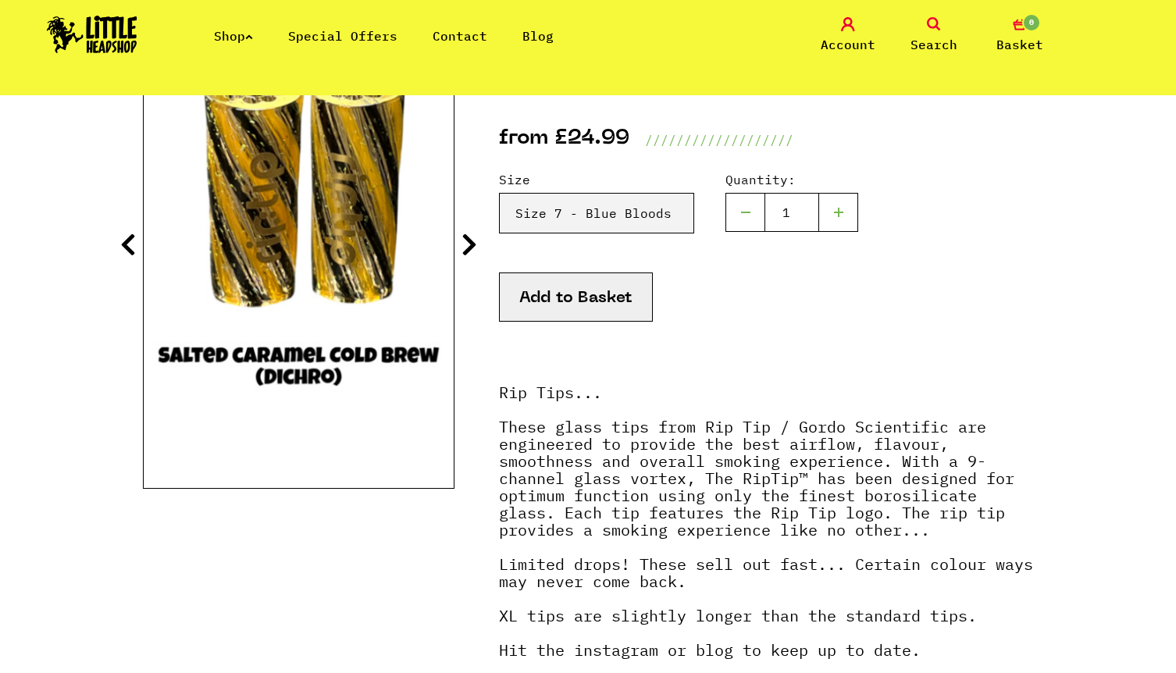
click at [464, 242] on icon at bounding box center [470, 244] width 16 height 25
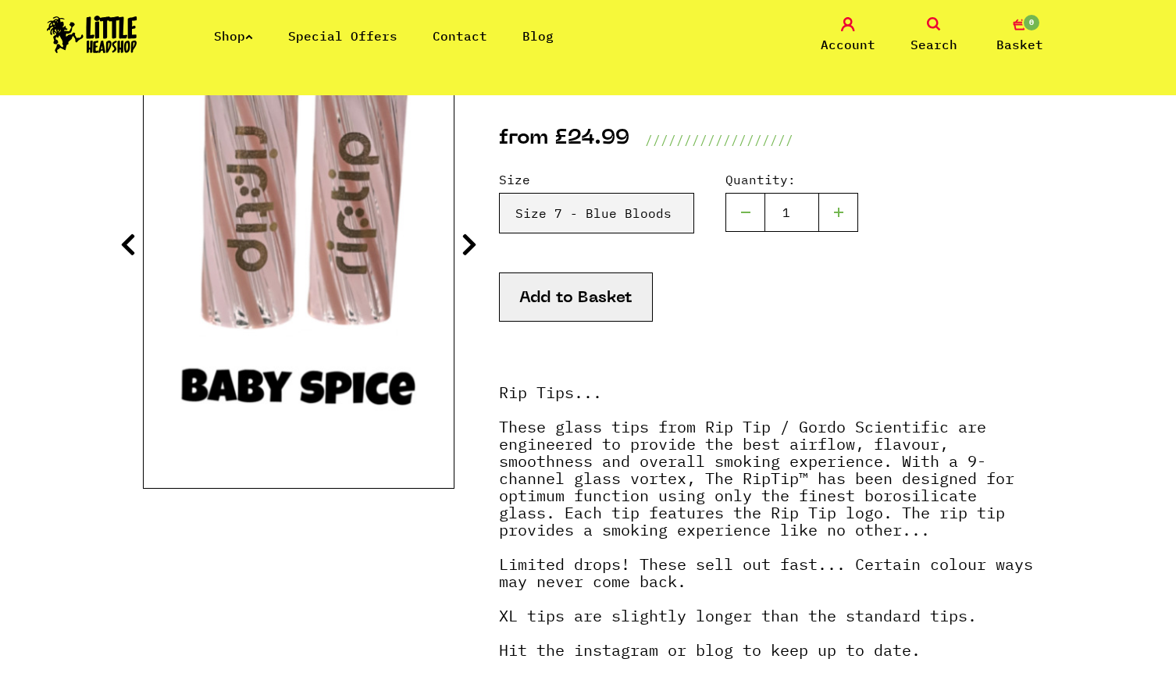
click at [464, 242] on icon at bounding box center [470, 244] width 16 height 25
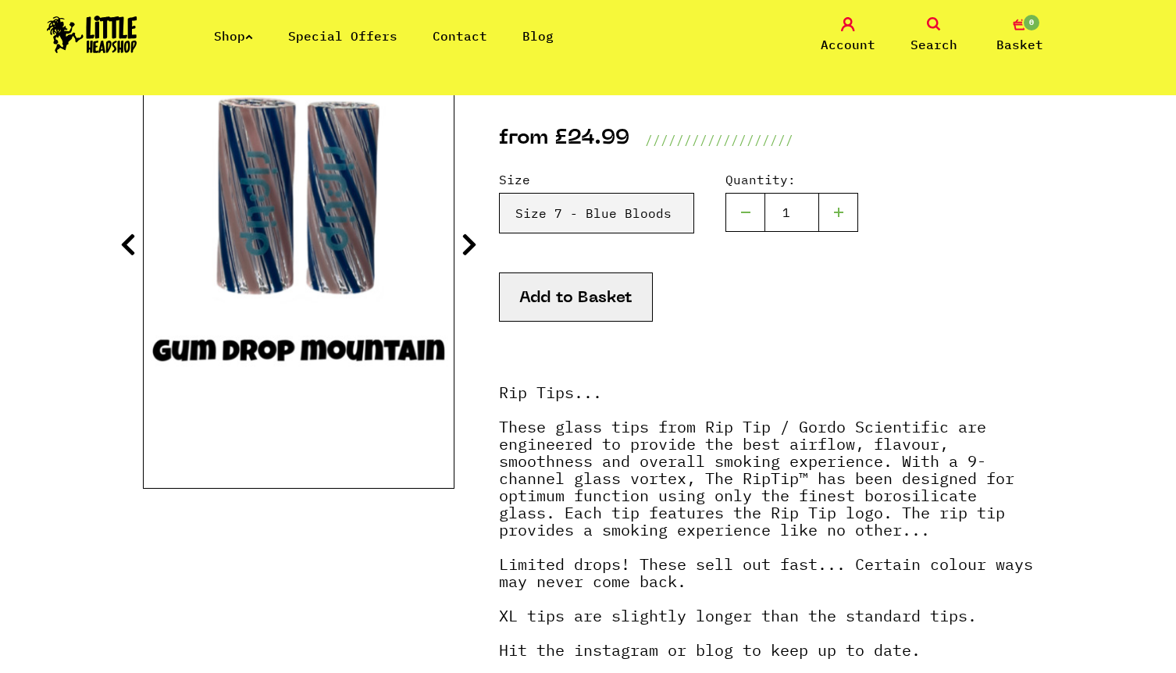
click at [464, 242] on icon at bounding box center [470, 244] width 16 height 25
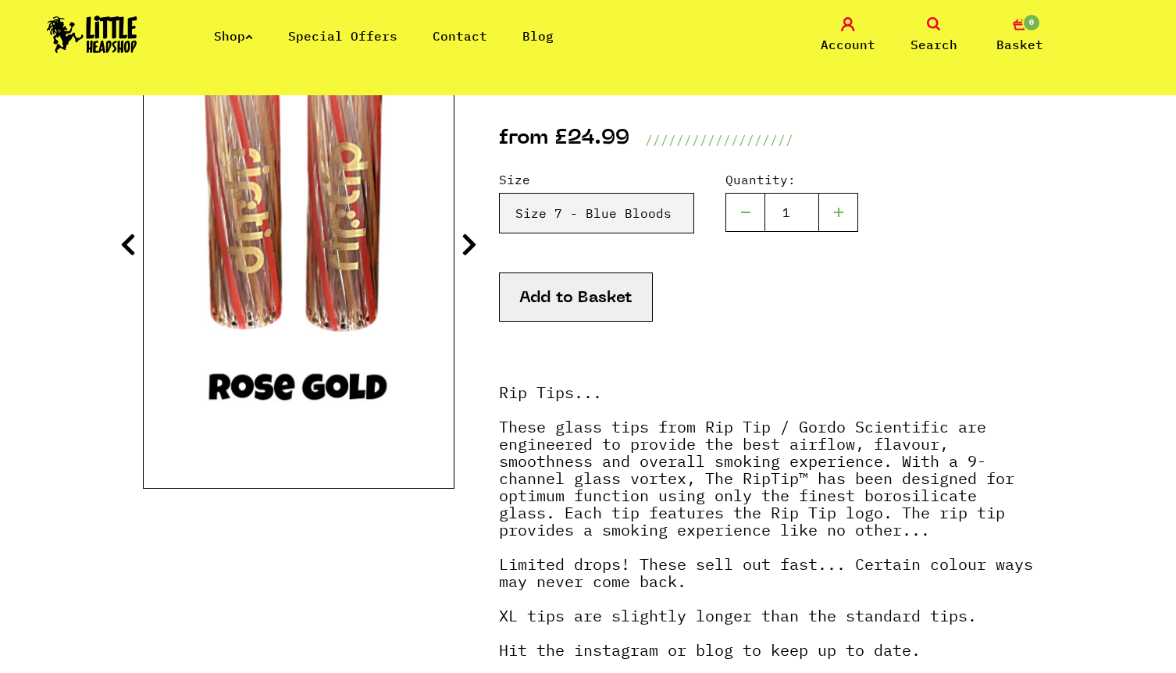
click at [464, 242] on icon at bounding box center [470, 244] width 16 height 25
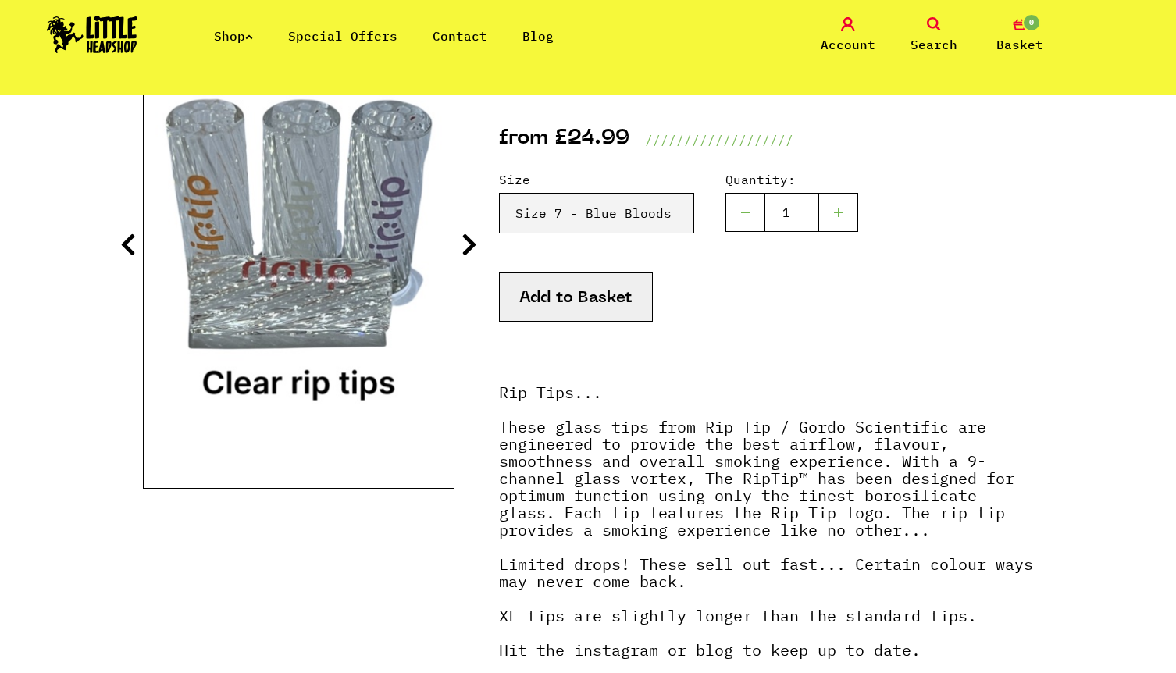
click at [464, 242] on icon at bounding box center [470, 244] width 16 height 25
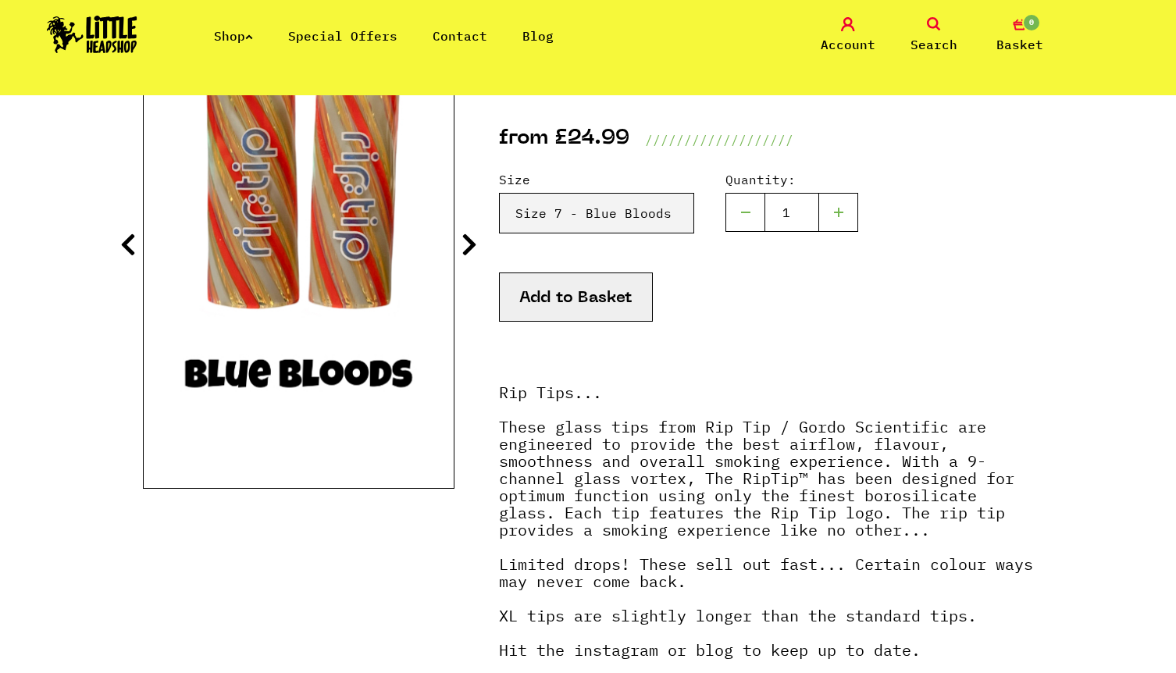
click at [464, 242] on icon at bounding box center [470, 244] width 16 height 25
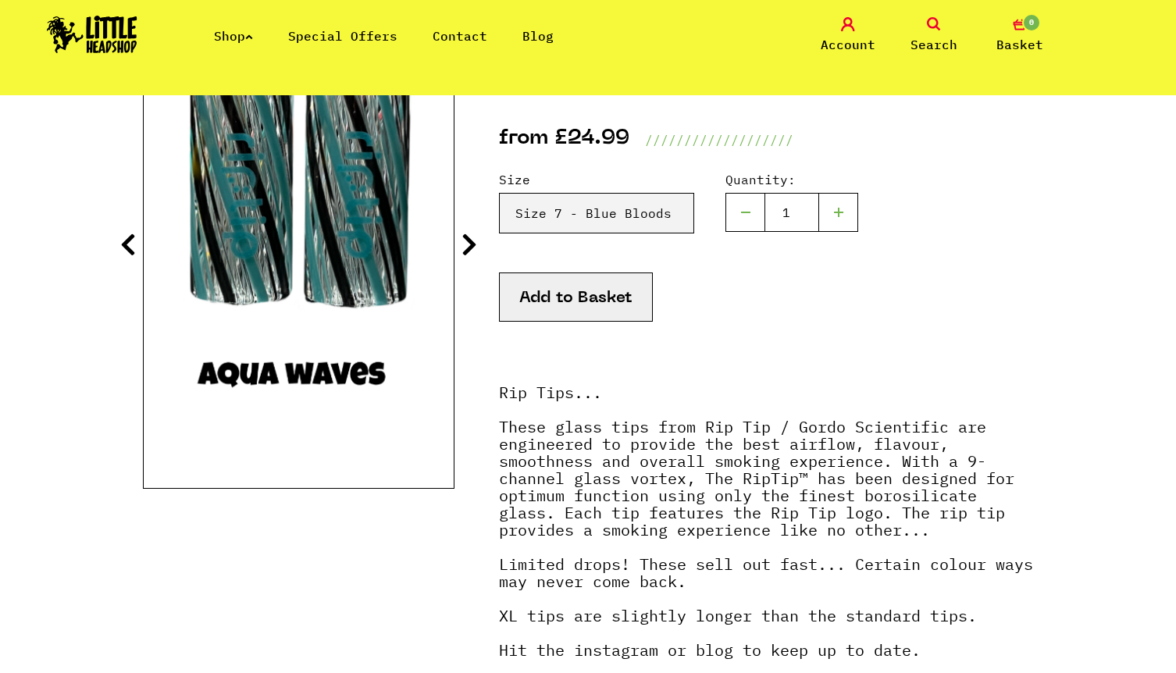
click at [464, 242] on icon at bounding box center [470, 244] width 16 height 25
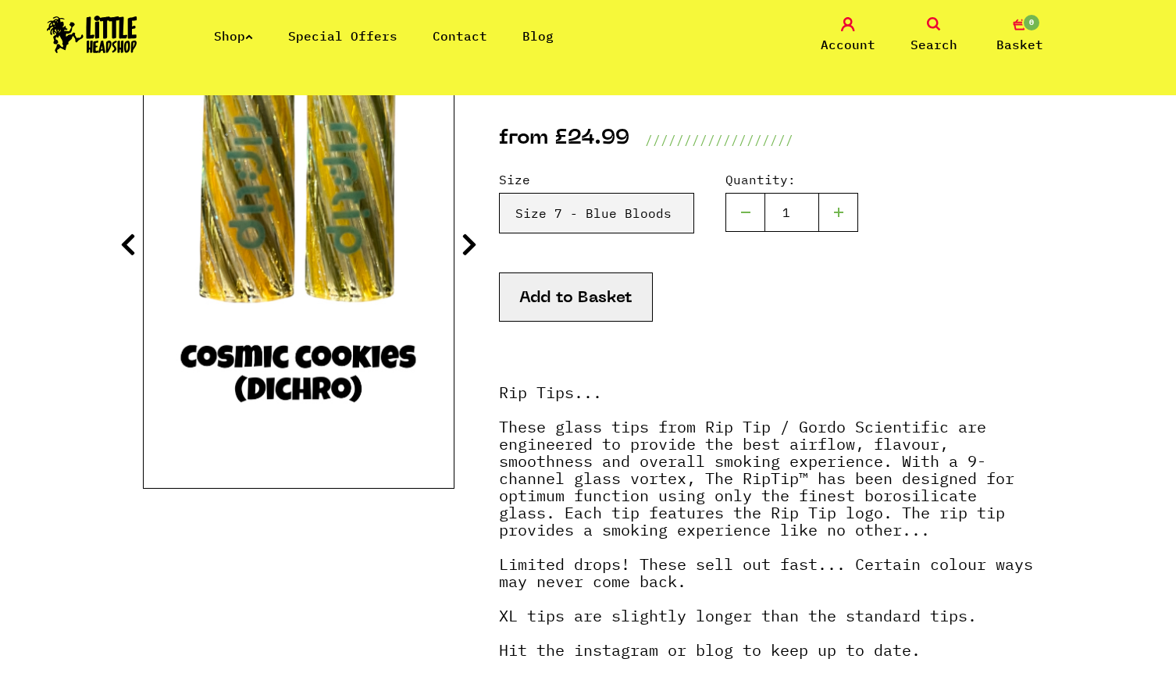
click at [464, 241] on icon at bounding box center [470, 244] width 16 height 25
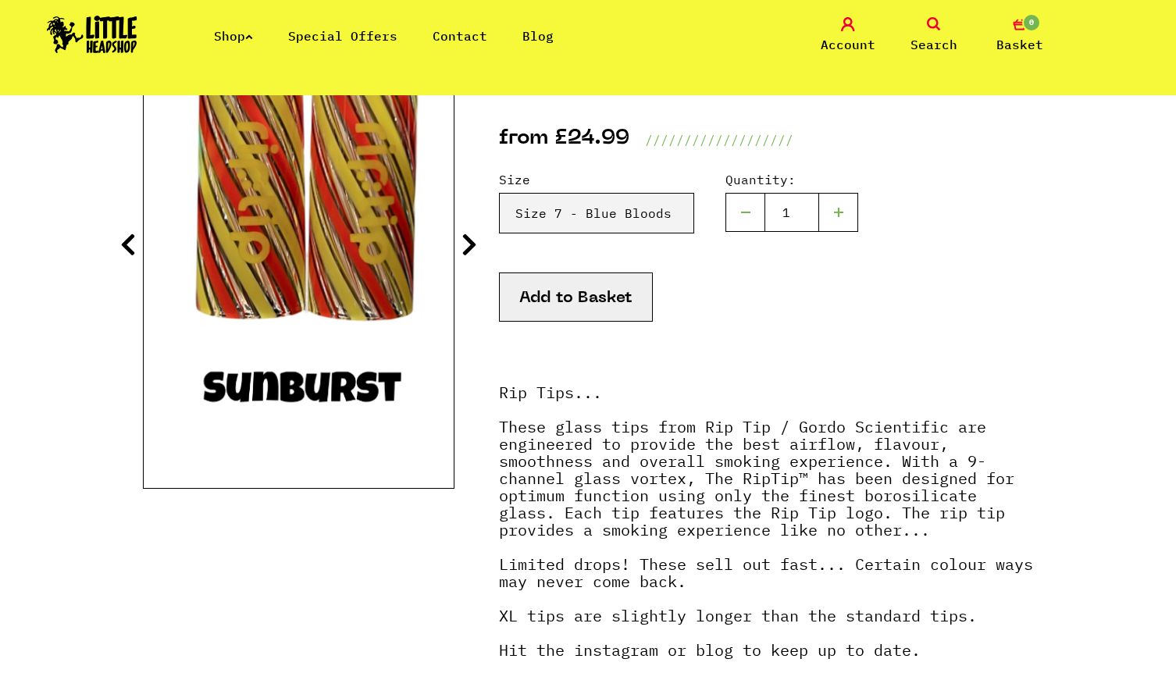
click at [464, 241] on icon at bounding box center [470, 244] width 16 height 25
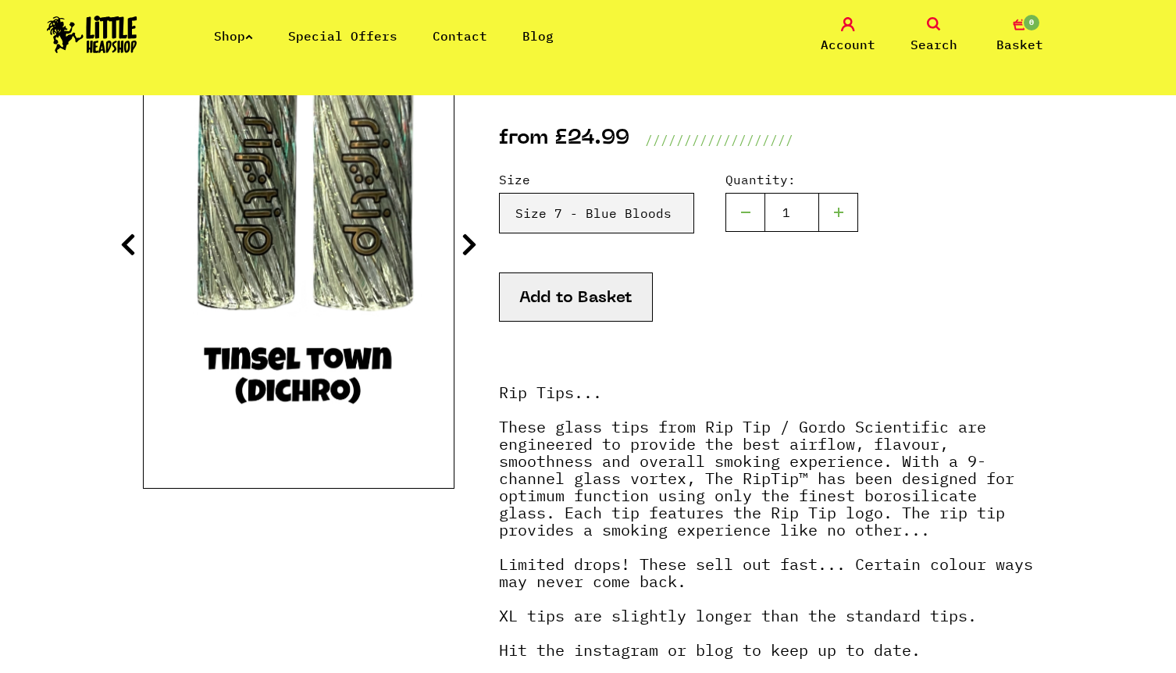
click at [463, 243] on icon at bounding box center [470, 244] width 16 height 25
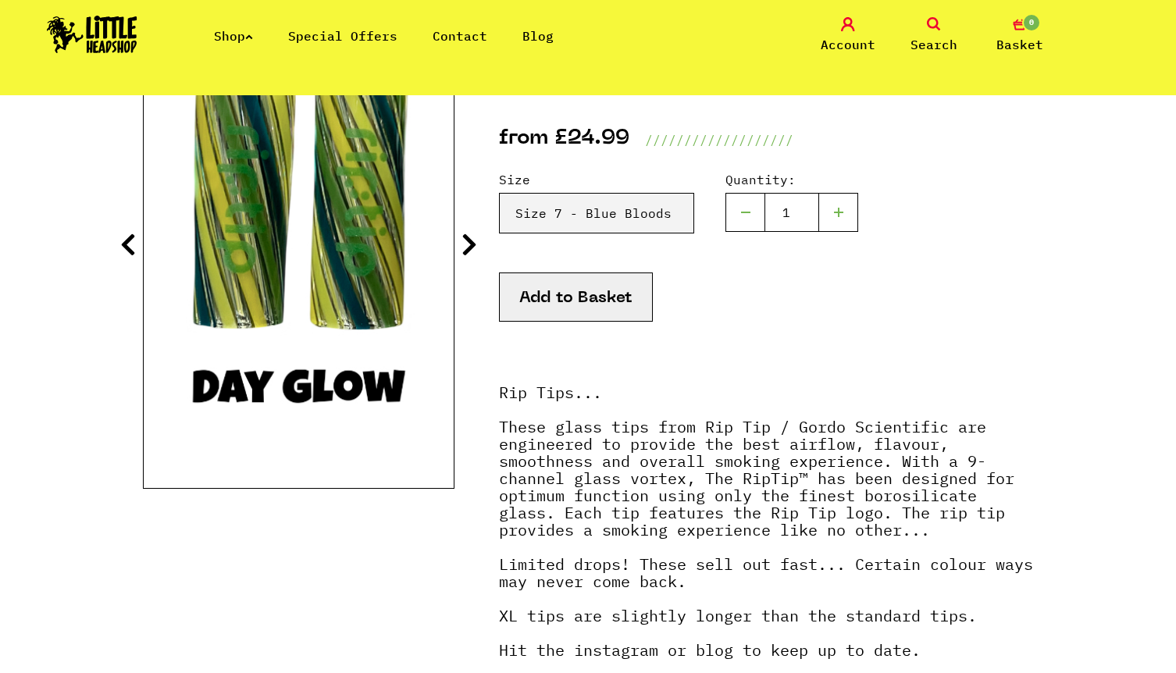
click at [463, 243] on icon at bounding box center [470, 244] width 16 height 25
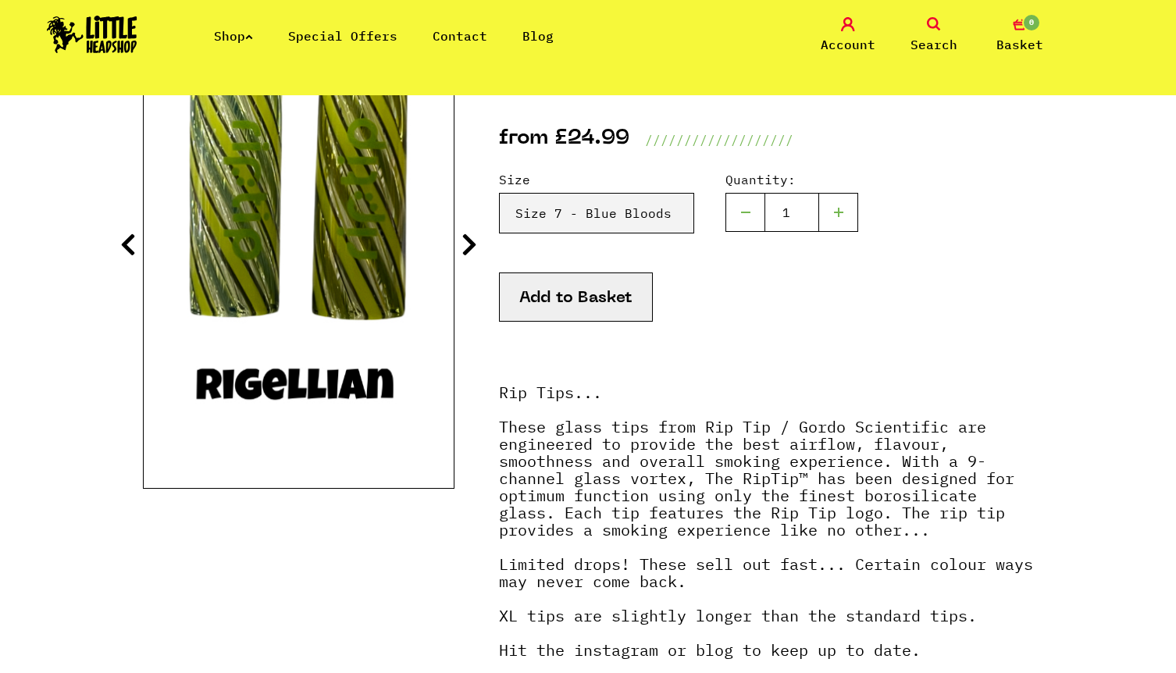
click at [463, 243] on icon at bounding box center [470, 244] width 16 height 25
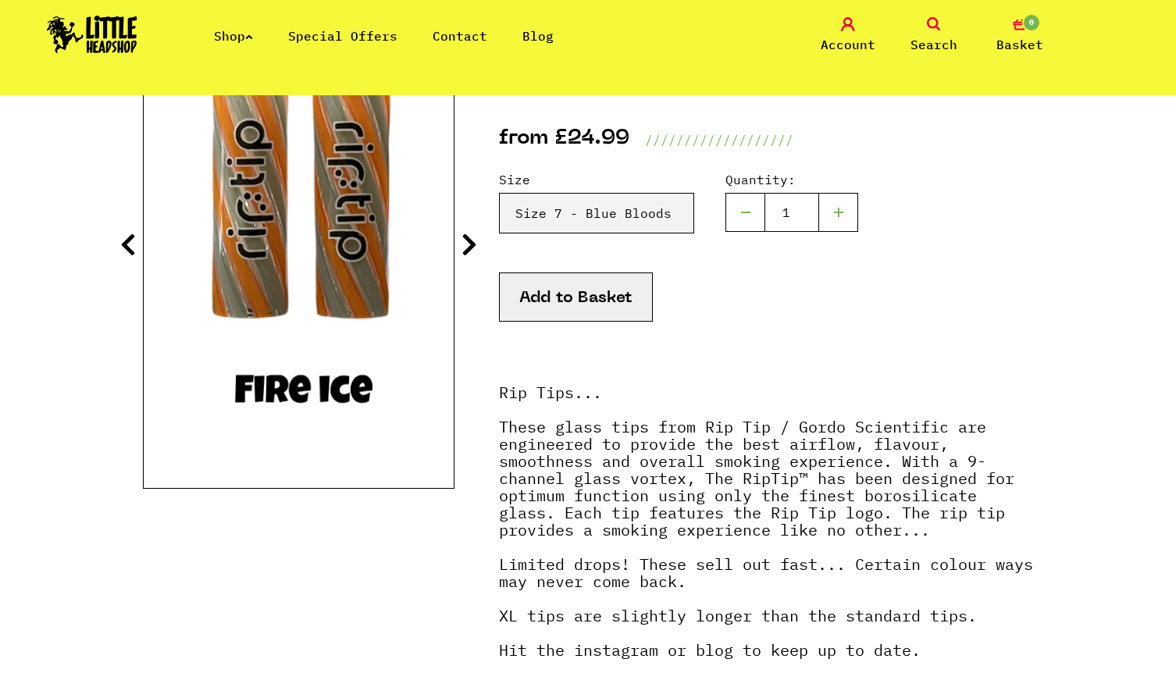
click at [463, 243] on icon at bounding box center [470, 244] width 16 height 25
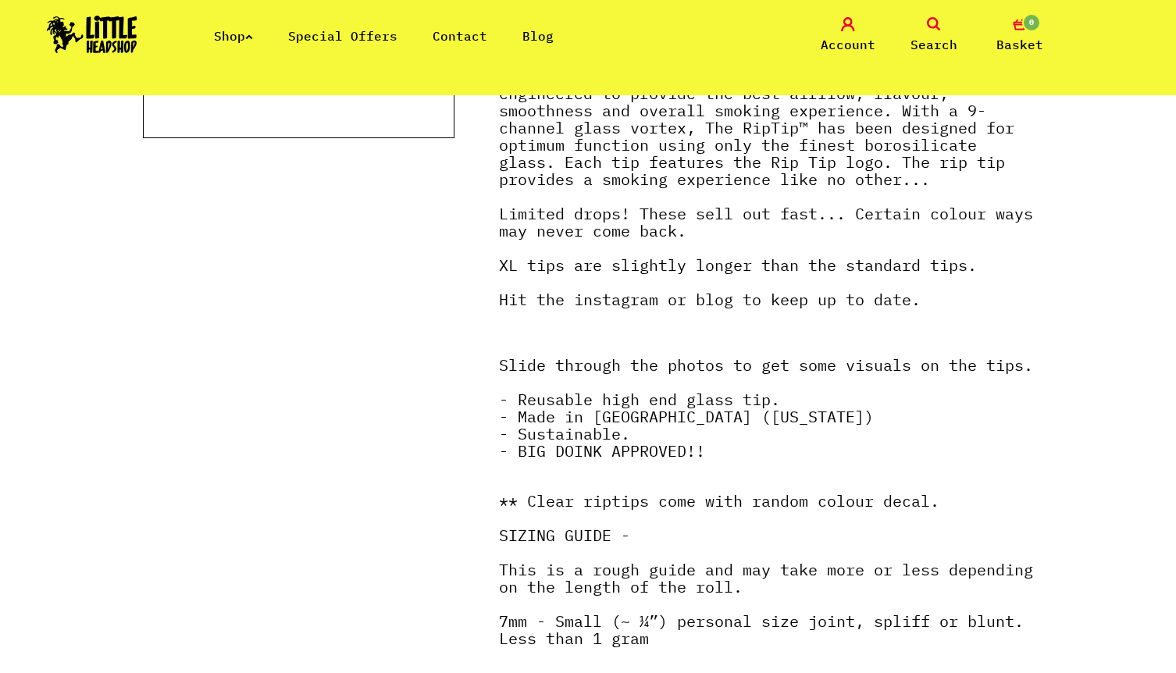
scroll to position [89, 0]
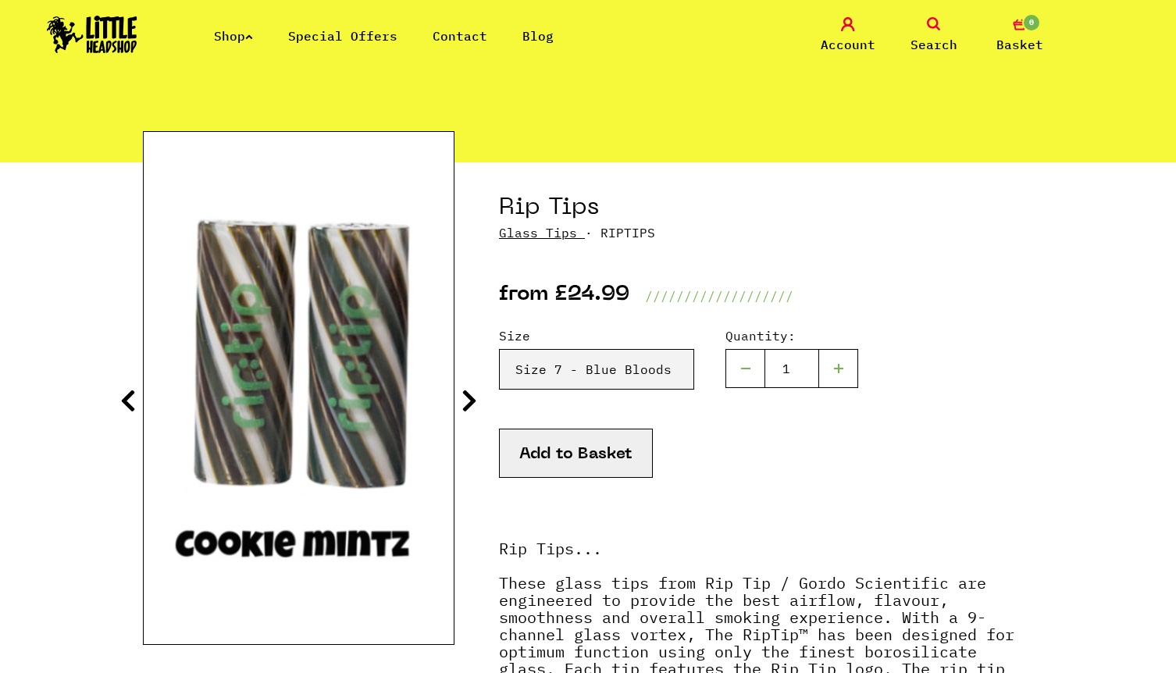
click at [631, 396] on div "Size Please Select a Size Rip Tips - Size 7 - Clear - £24.99 (Out of Stock) Rip…" at bounding box center [766, 378] width 534 height 102
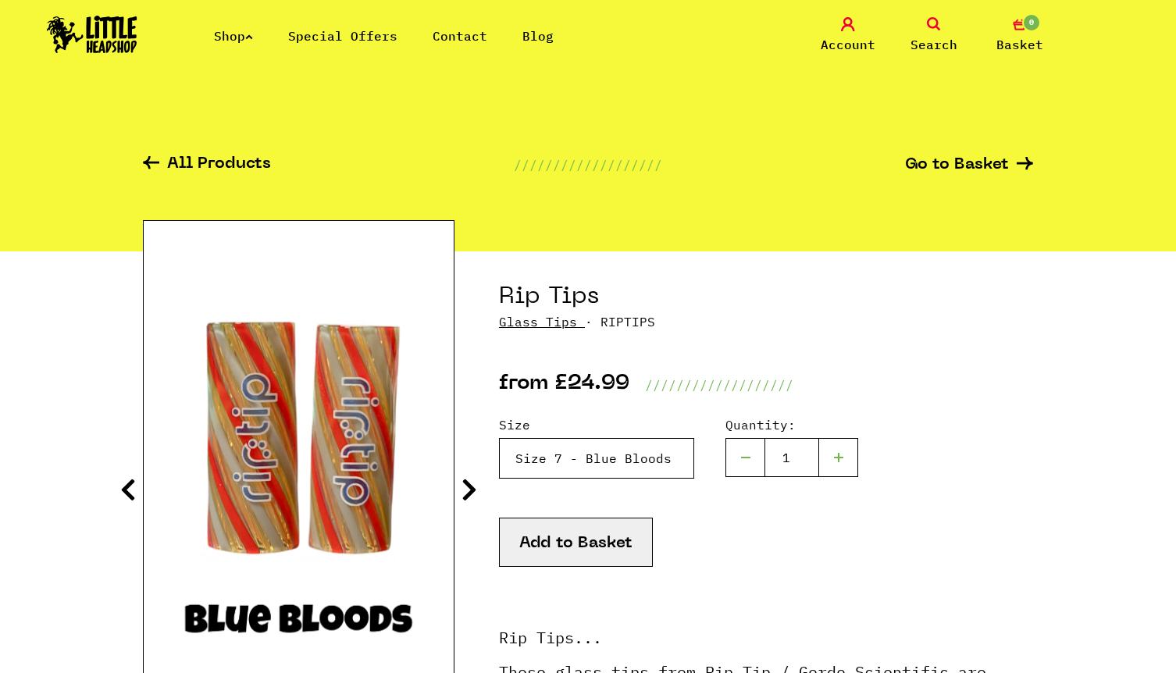
scroll to position [0, 0]
click at [233, 156] on link "All Products" at bounding box center [207, 165] width 128 height 18
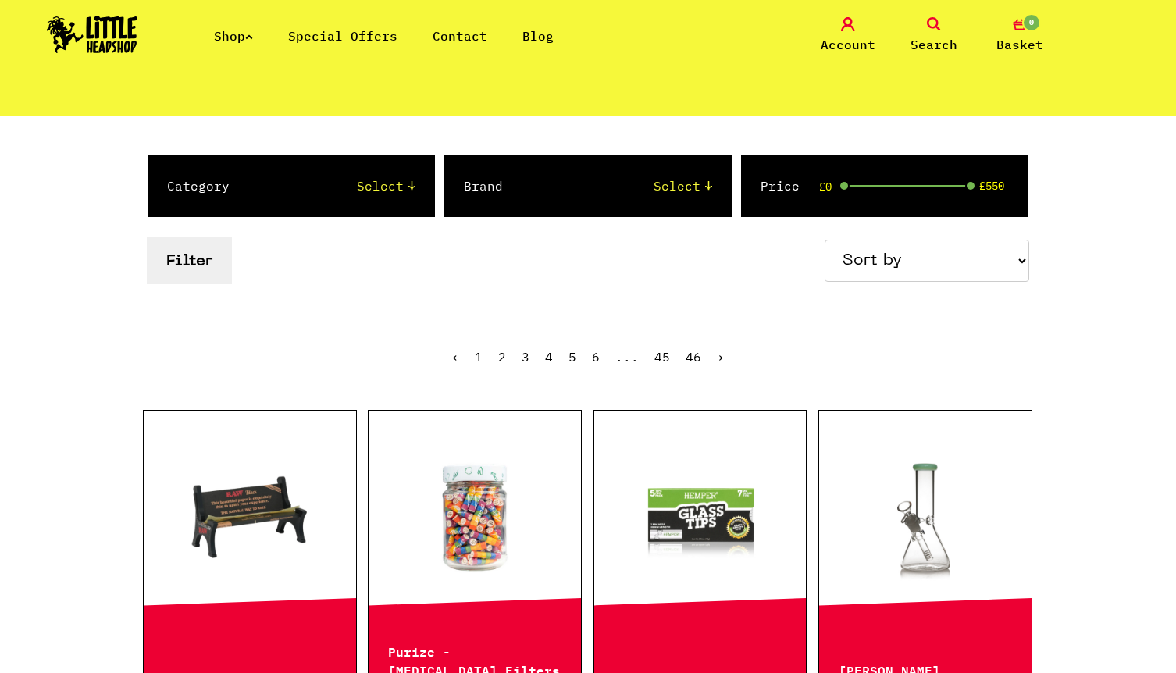
scroll to position [108, 0]
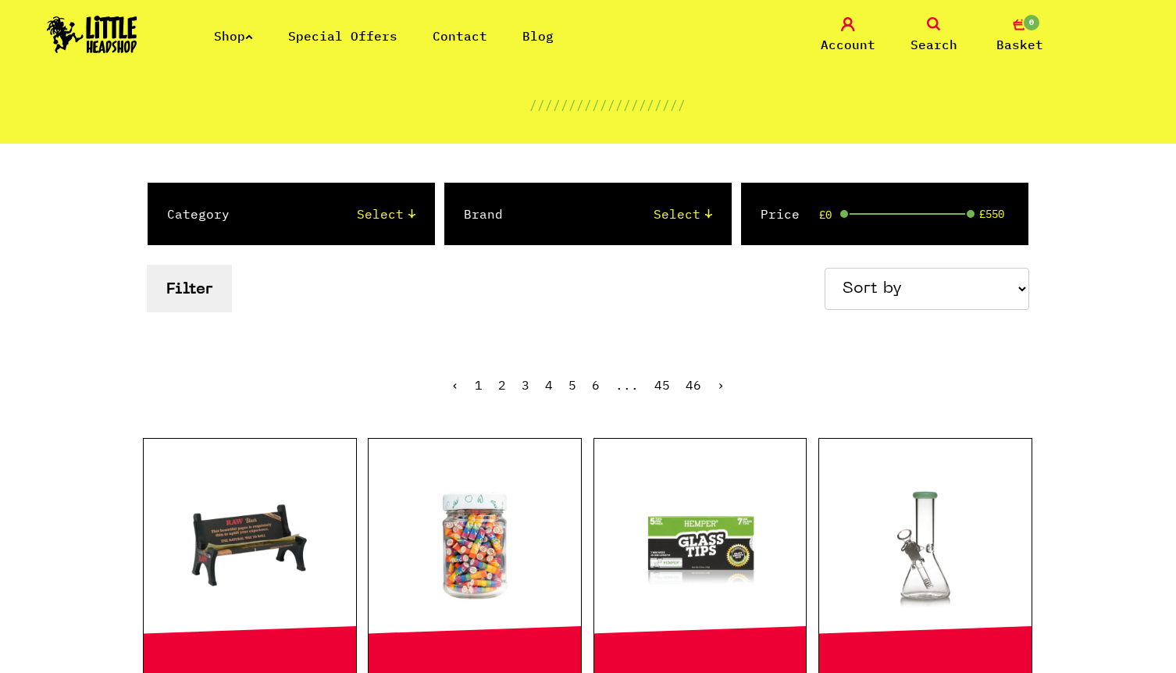
select select "36"
click at [194, 291] on button "Filter" at bounding box center [189, 289] width 85 height 48
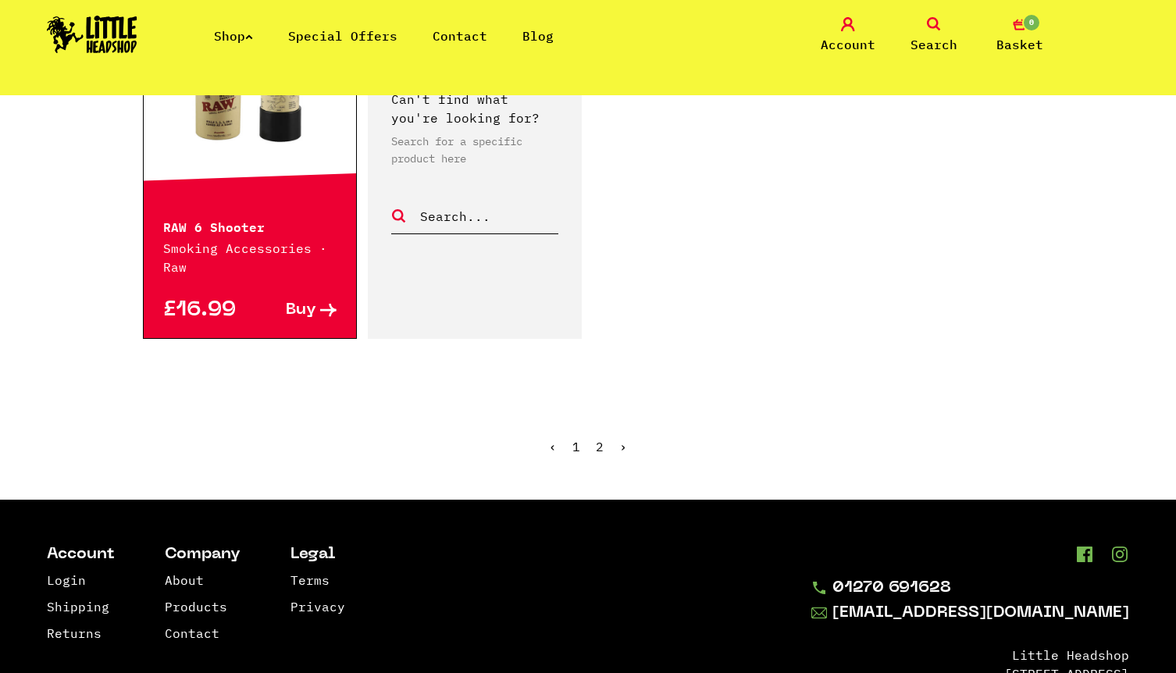
scroll to position [2448, 0]
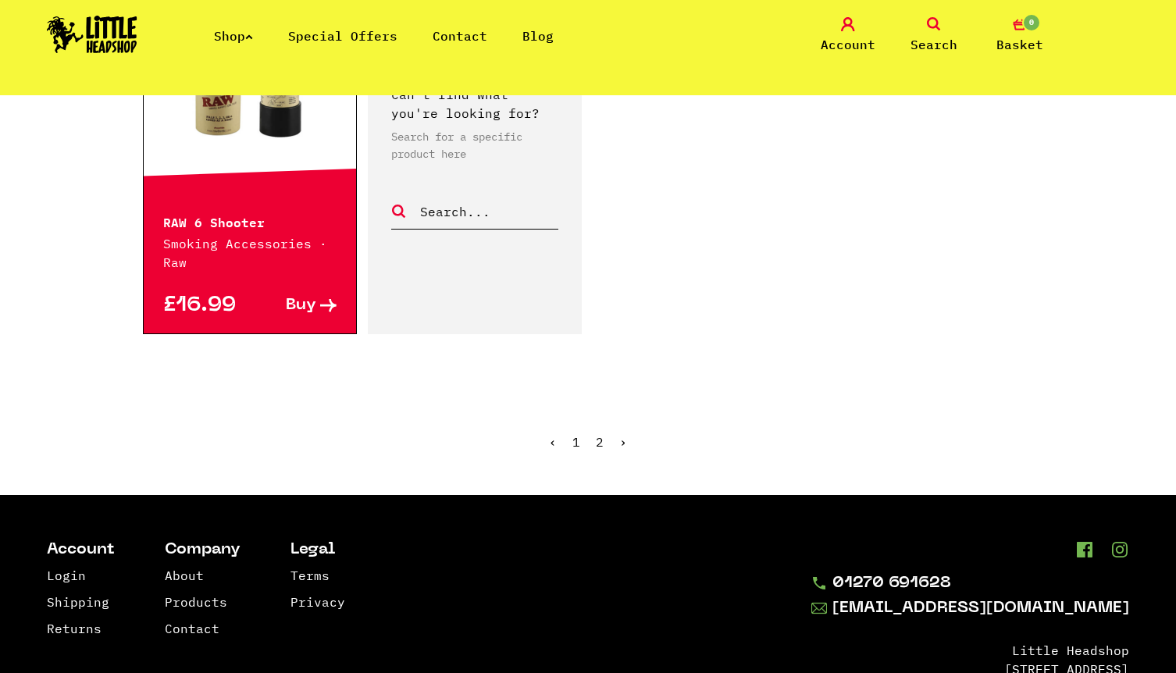
click at [595, 439] on ul "‹ 1 2 ›" at bounding box center [588, 453] width 891 height 67
click at [596, 439] on link "2" at bounding box center [600, 442] width 8 height 16
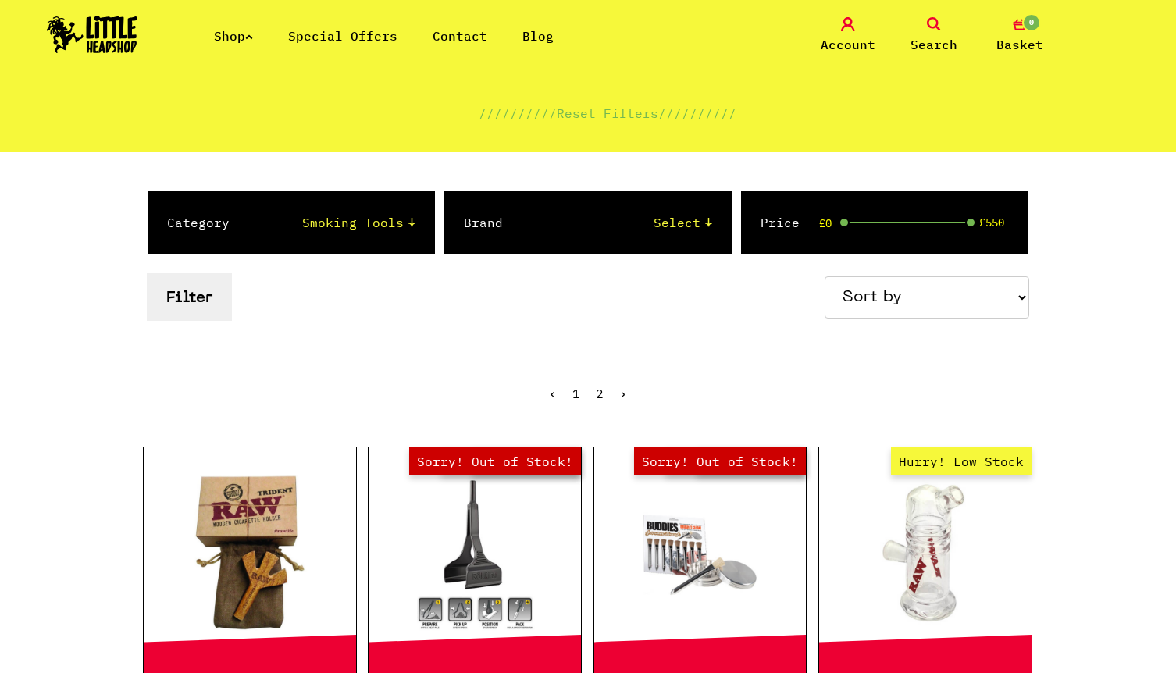
scroll to position [143, 0]
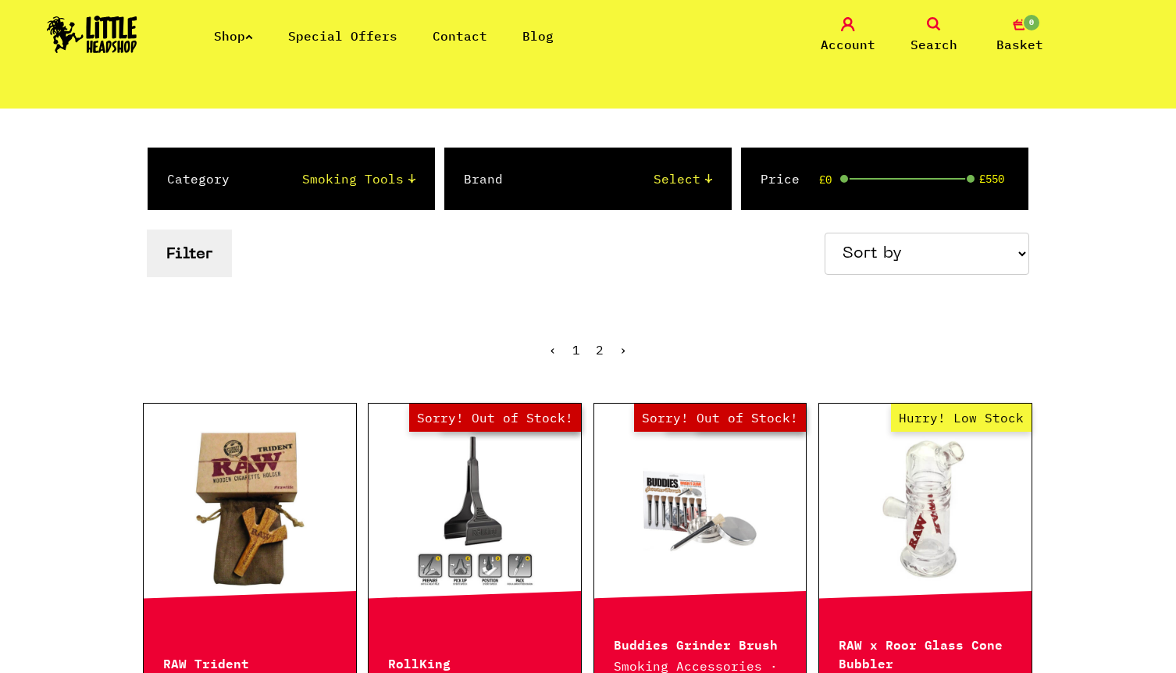
select select "23"
click at [194, 248] on button "Filter" at bounding box center [189, 254] width 85 height 48
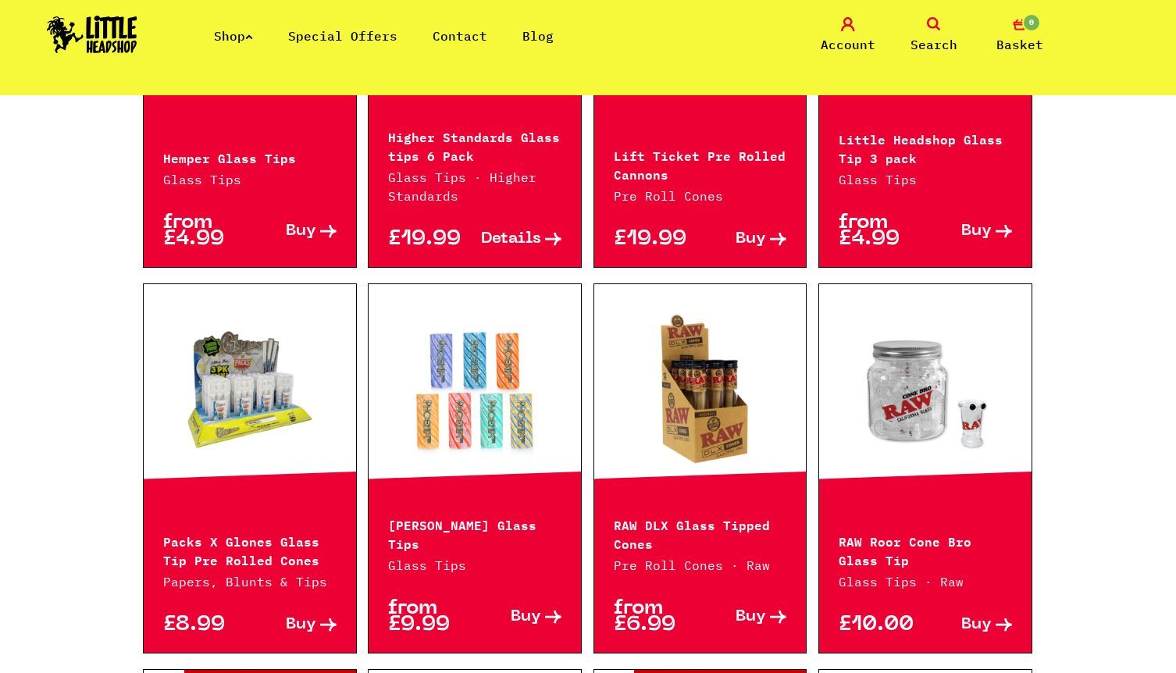
scroll to position [964, 0]
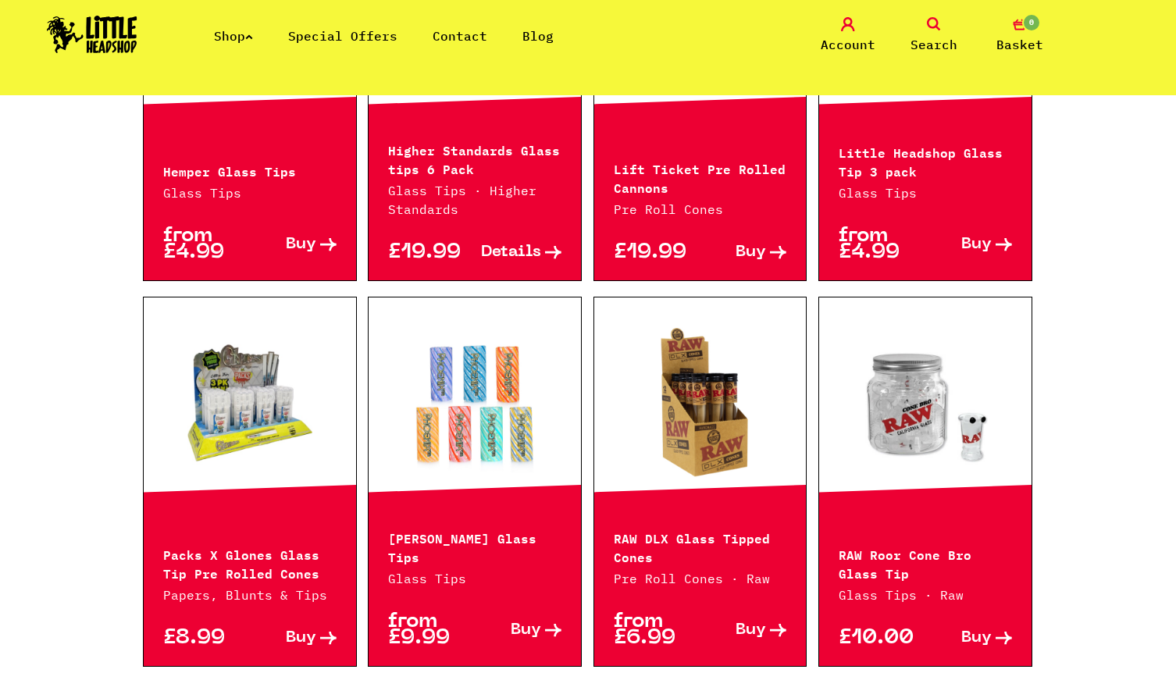
click at [461, 416] on link at bounding box center [475, 403] width 212 height 156
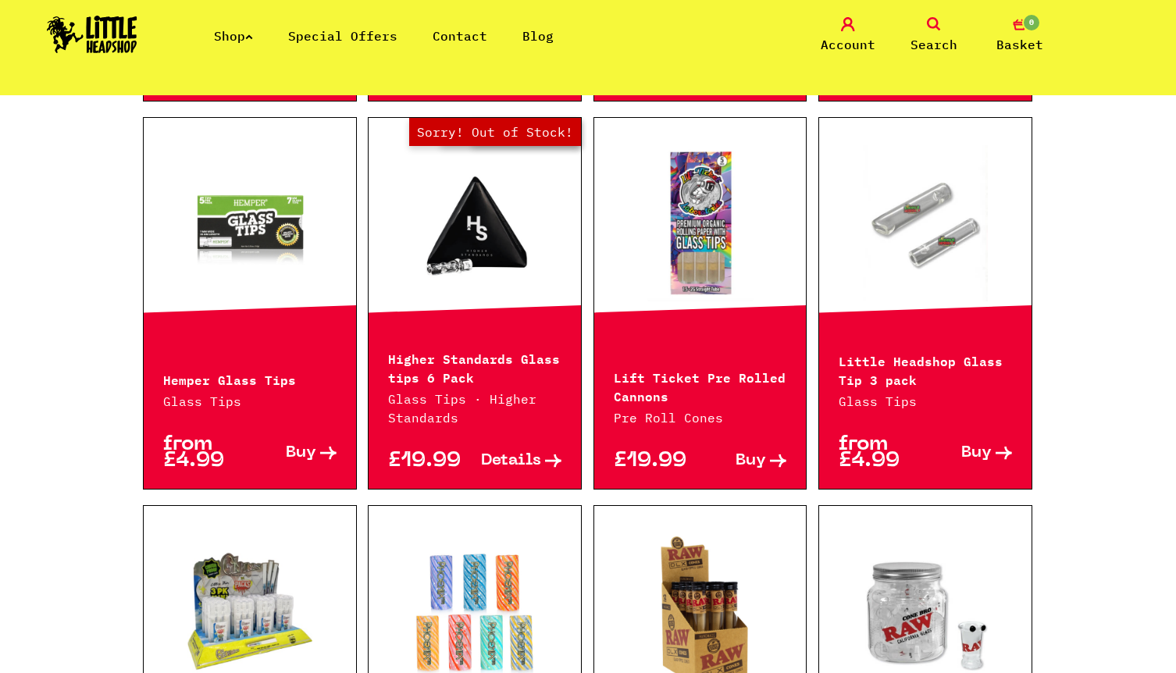
scroll to position [744, 0]
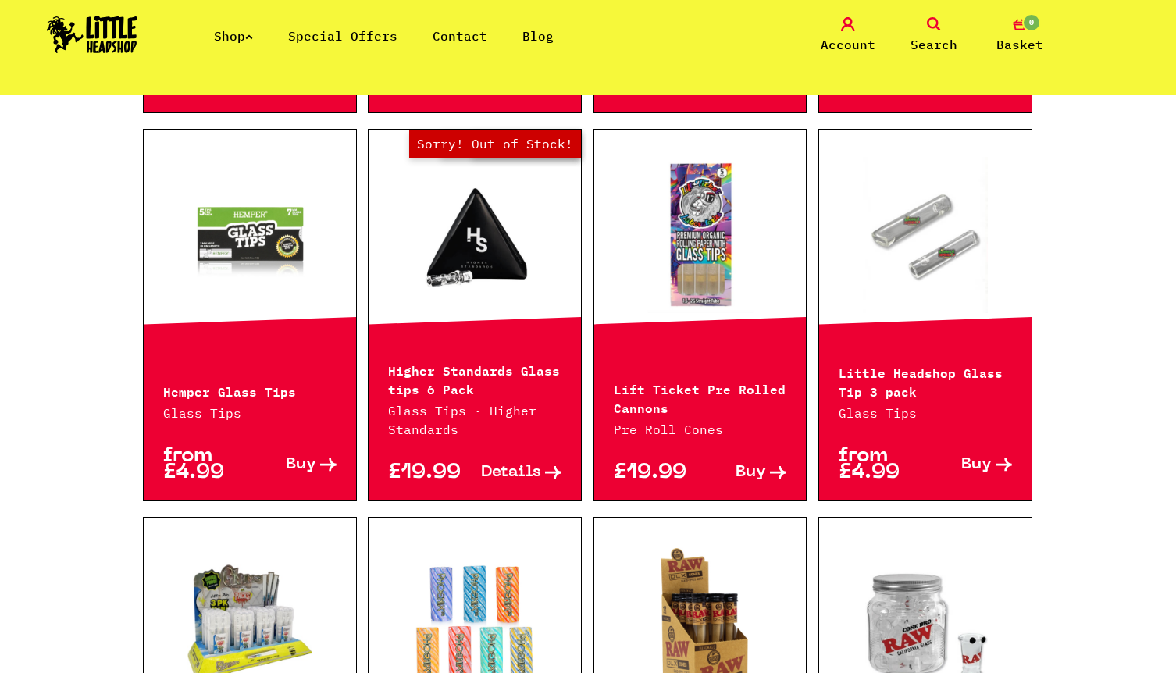
click at [463, 362] on p "Higher Standards Glass tips 6 Pack" at bounding box center [474, 378] width 173 height 37
click at [472, 230] on link "Out of Stock Hurry! Low Stock Sorry! Out of Stock!" at bounding box center [475, 235] width 212 height 156
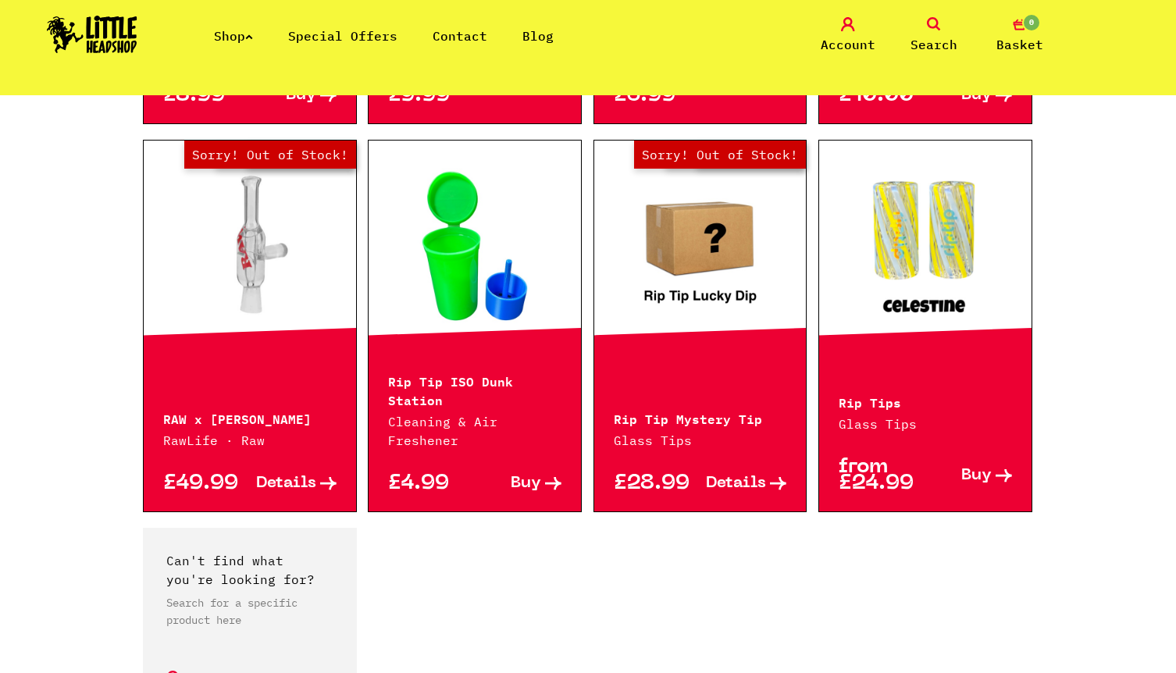
scroll to position [1533, 0]
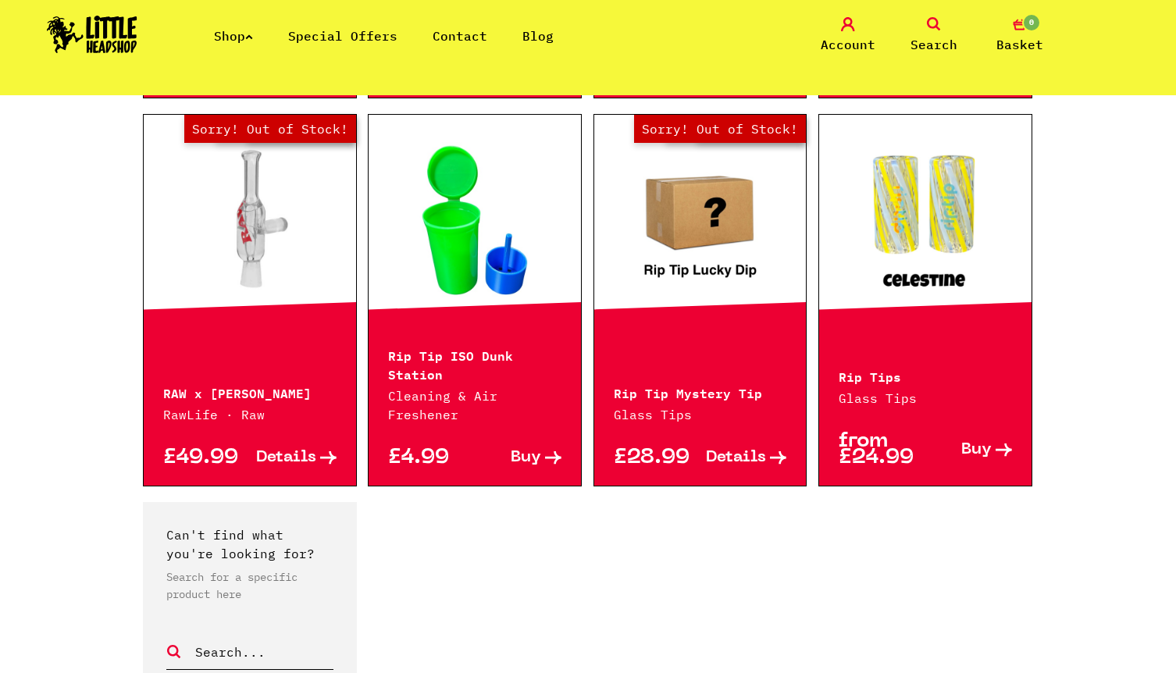
click at [937, 239] on link at bounding box center [925, 220] width 212 height 156
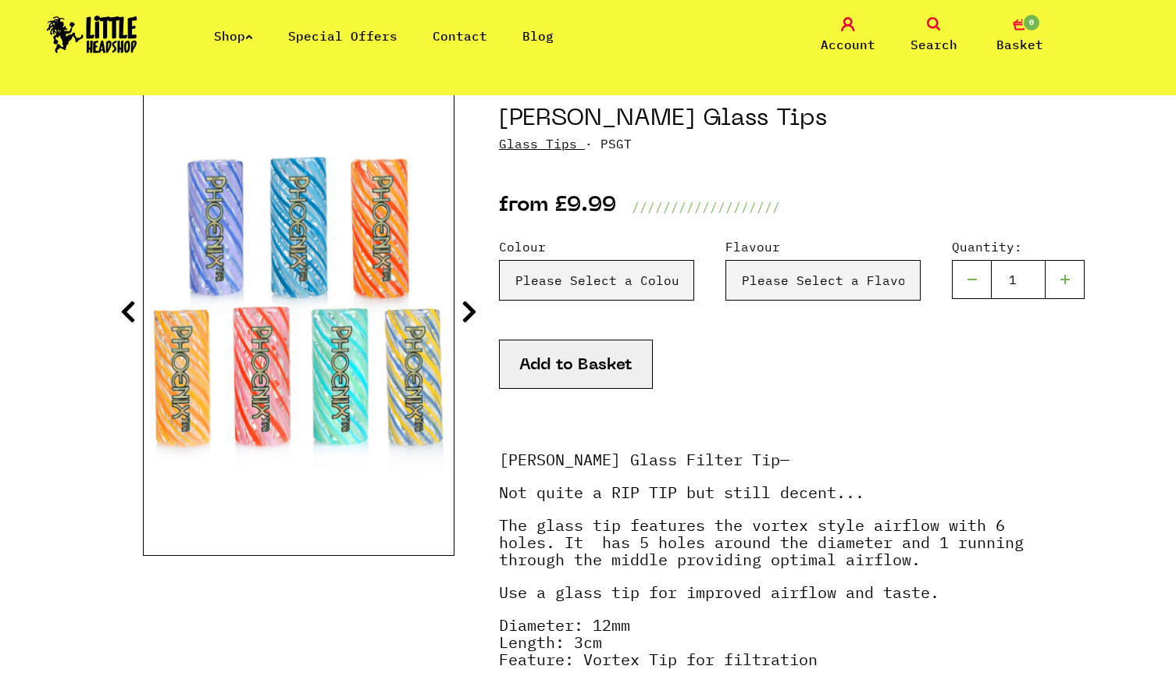
scroll to position [132, 0]
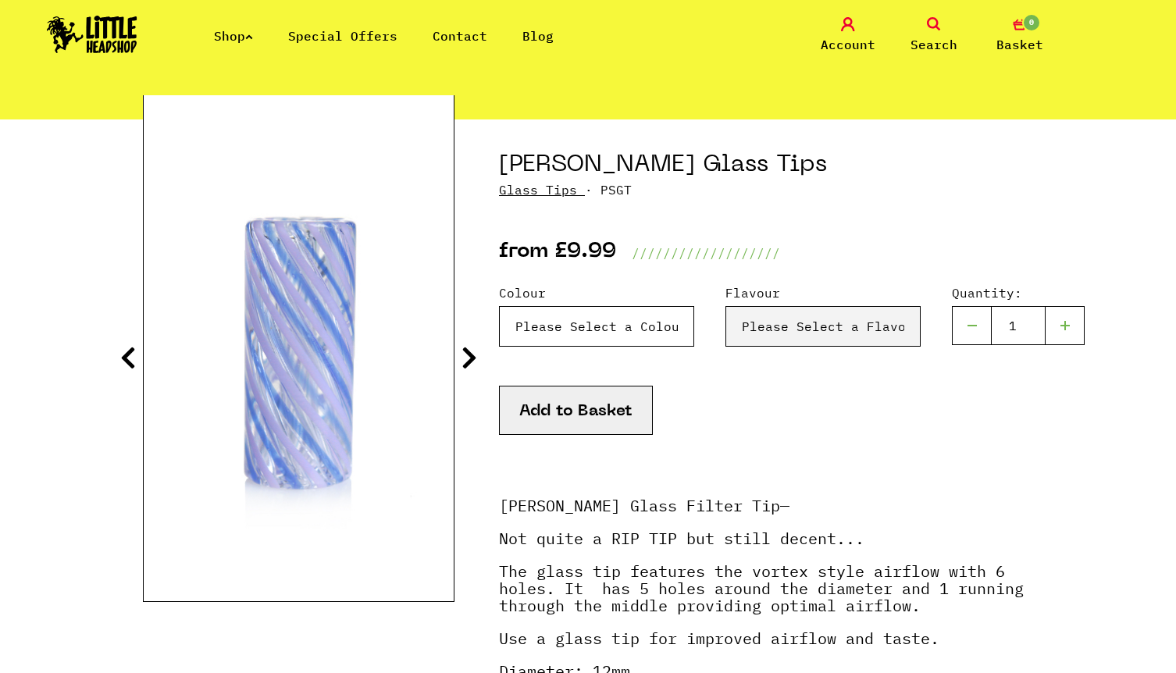
select select "2010"
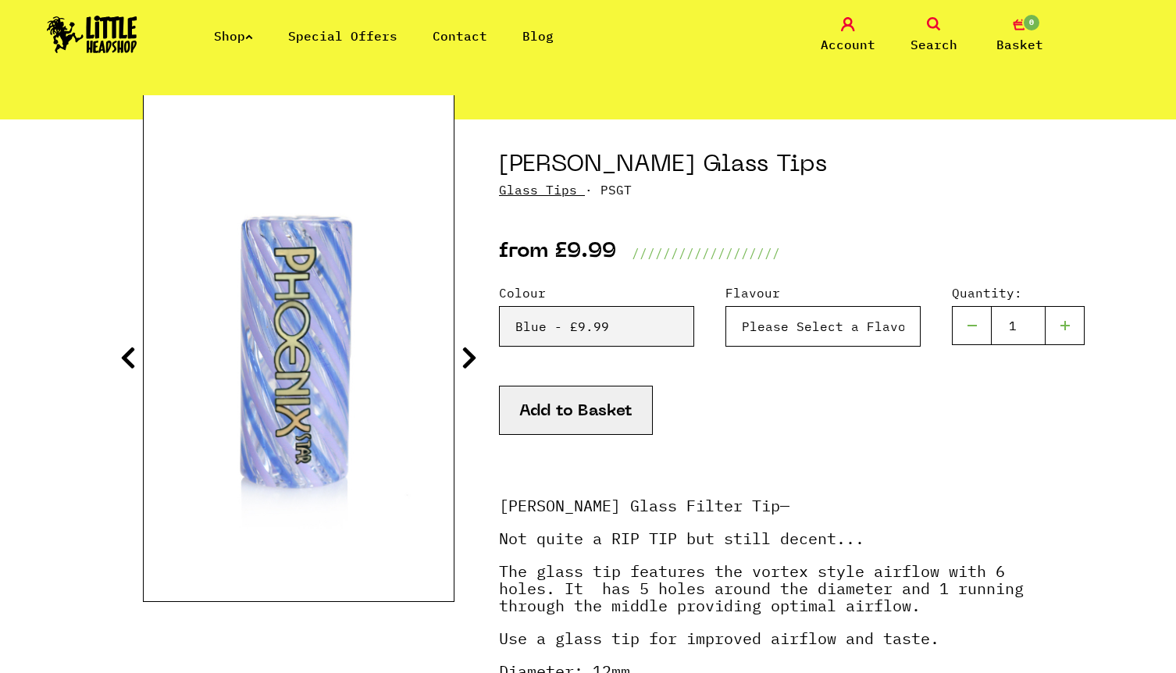
select select "2014"
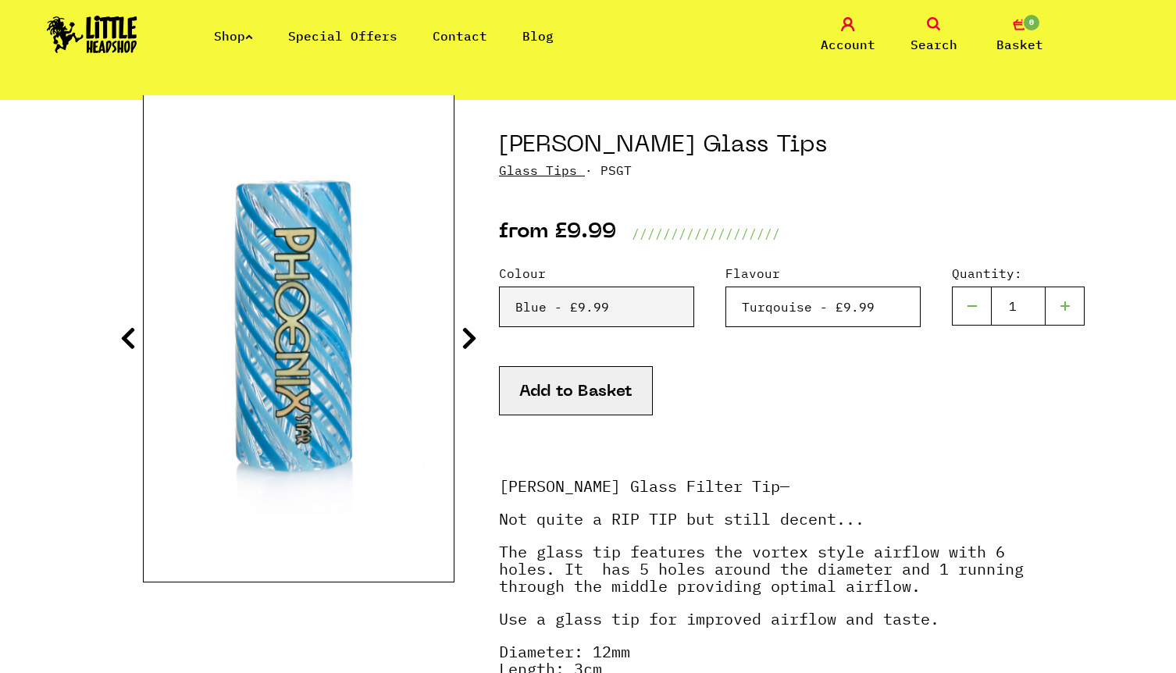
scroll to position [130, 0]
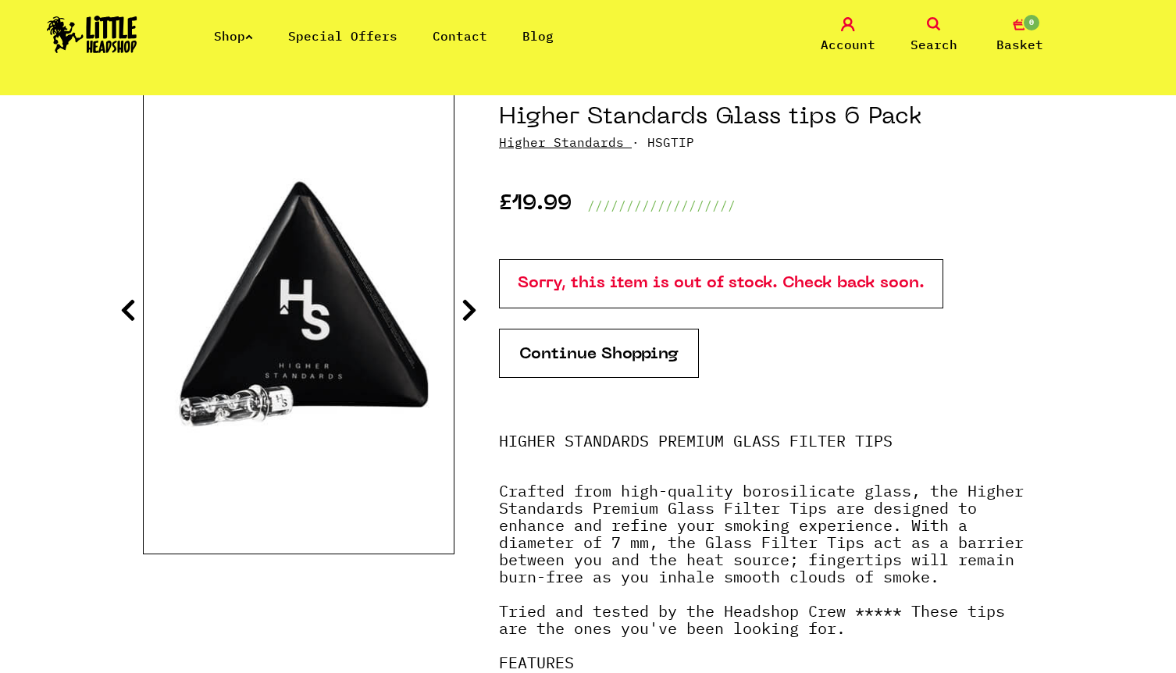
scroll to position [205, 0]
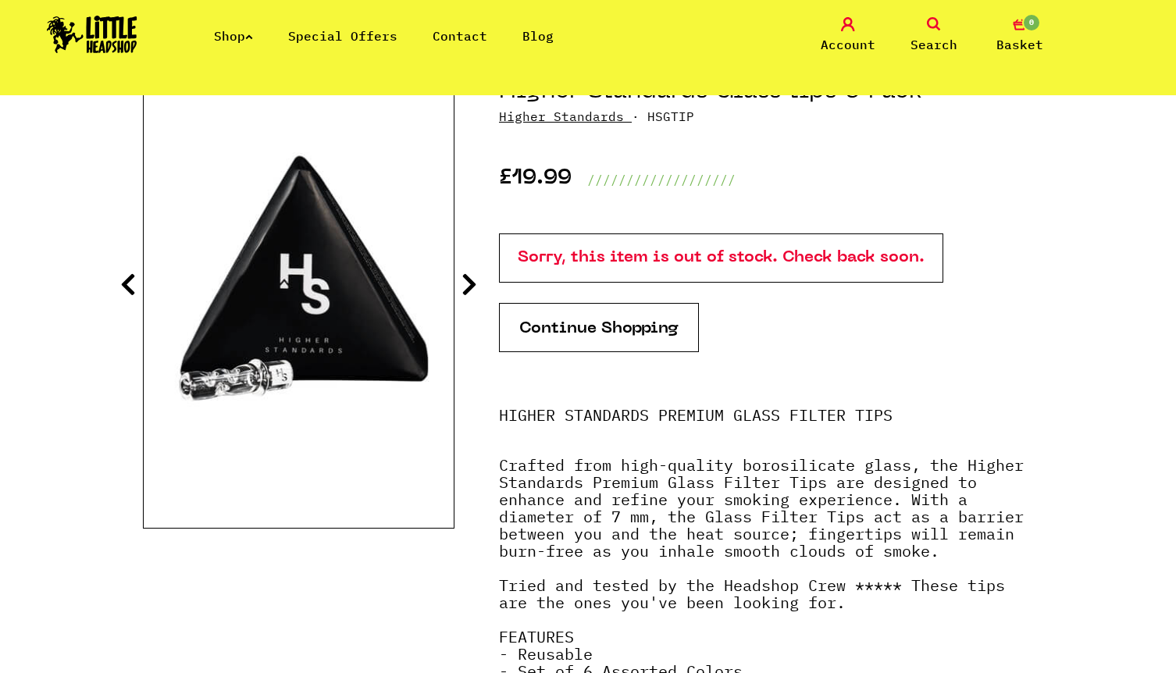
click at [478, 284] on section "Higher Standards Glass tips 6 Pack Higher Standards · HSGTIP £19.99 ///////////…" at bounding box center [588, 456] width 891 height 820
click at [470, 284] on icon at bounding box center [470, 284] width 16 height 25
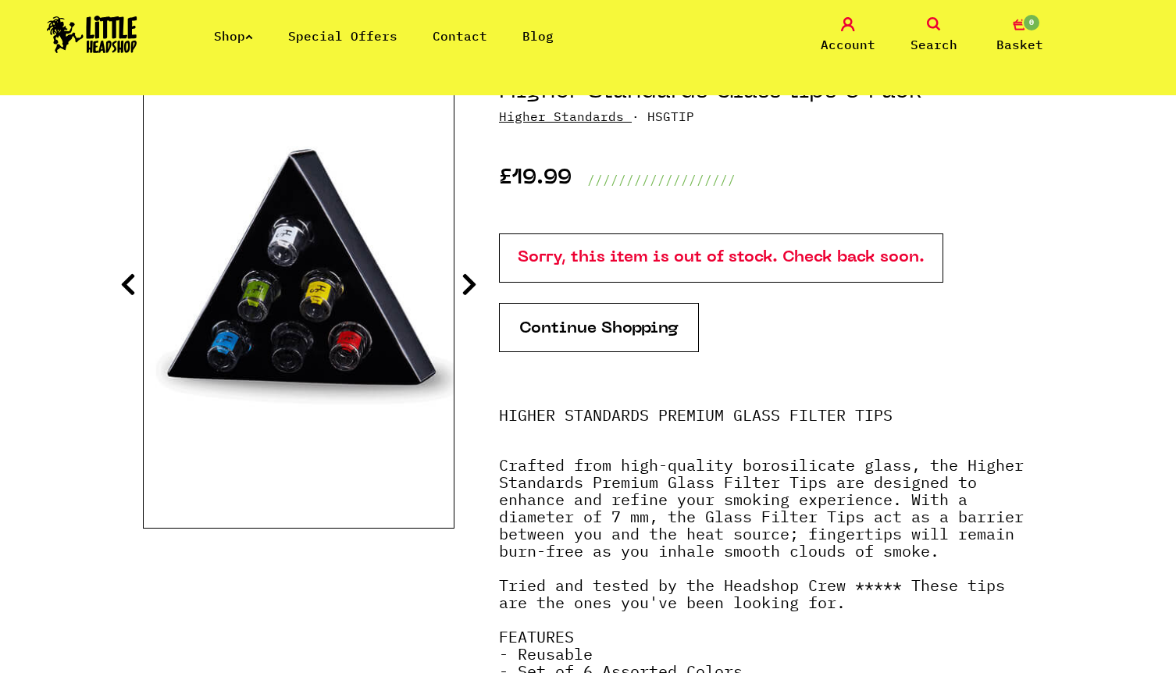
click at [470, 284] on icon at bounding box center [470, 284] width 16 height 25
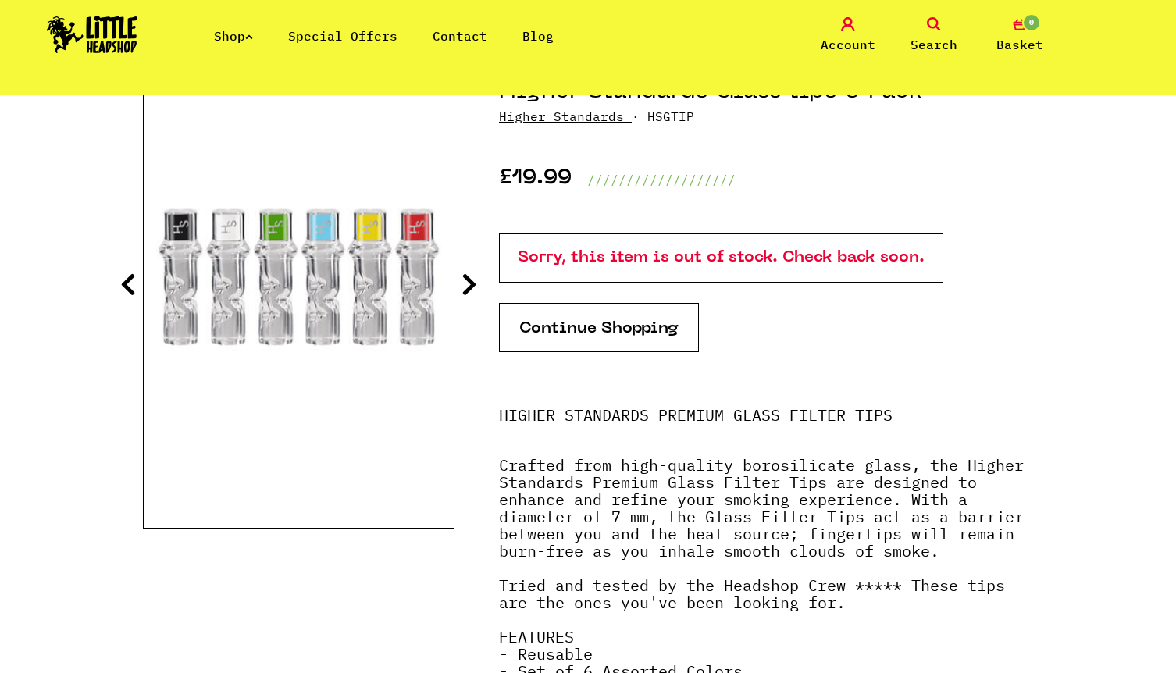
click at [470, 284] on icon at bounding box center [470, 284] width 16 height 25
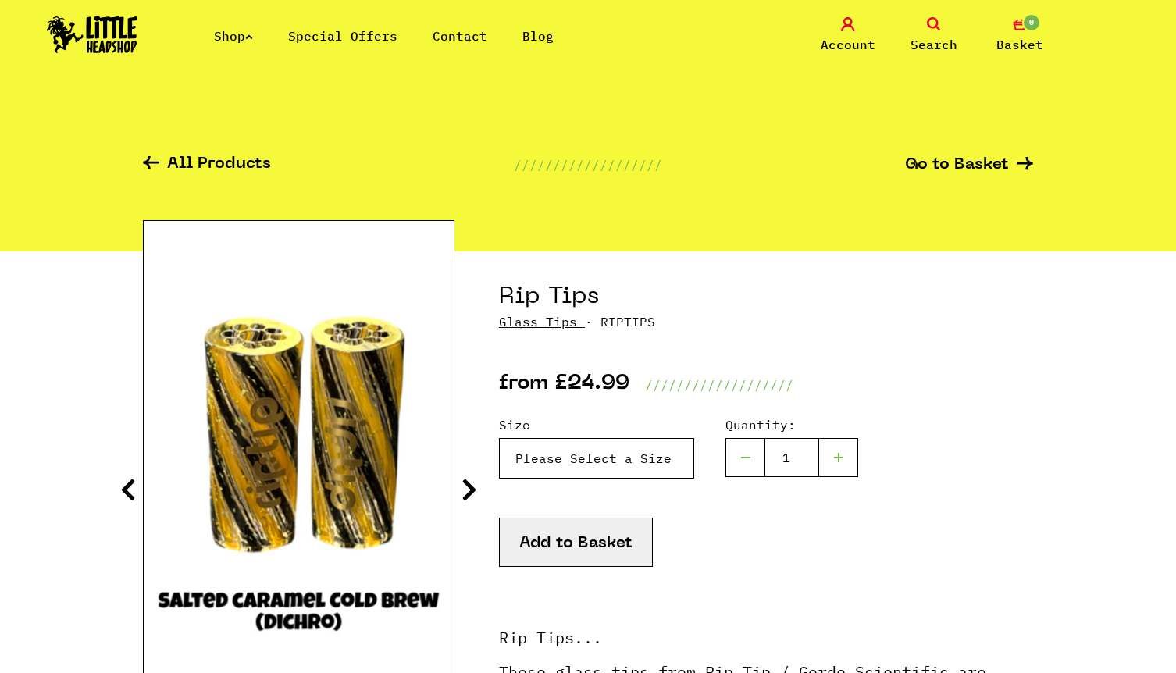
select select "1904"
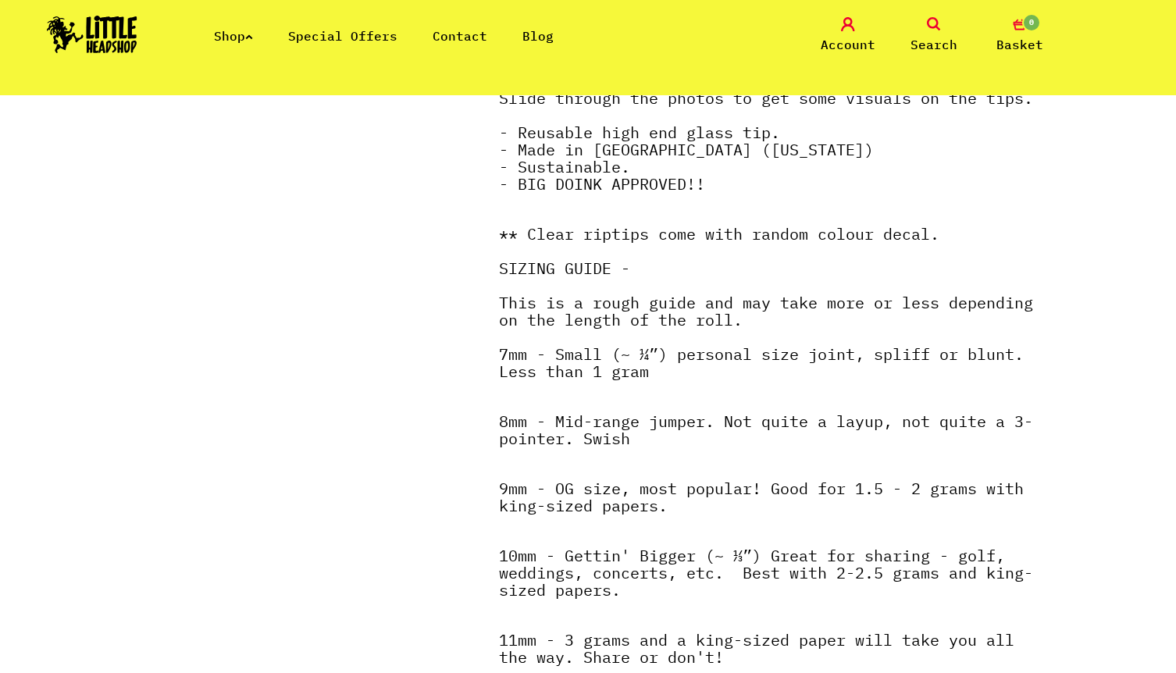
scroll to position [866, 0]
